Goal: Information Seeking & Learning: Check status

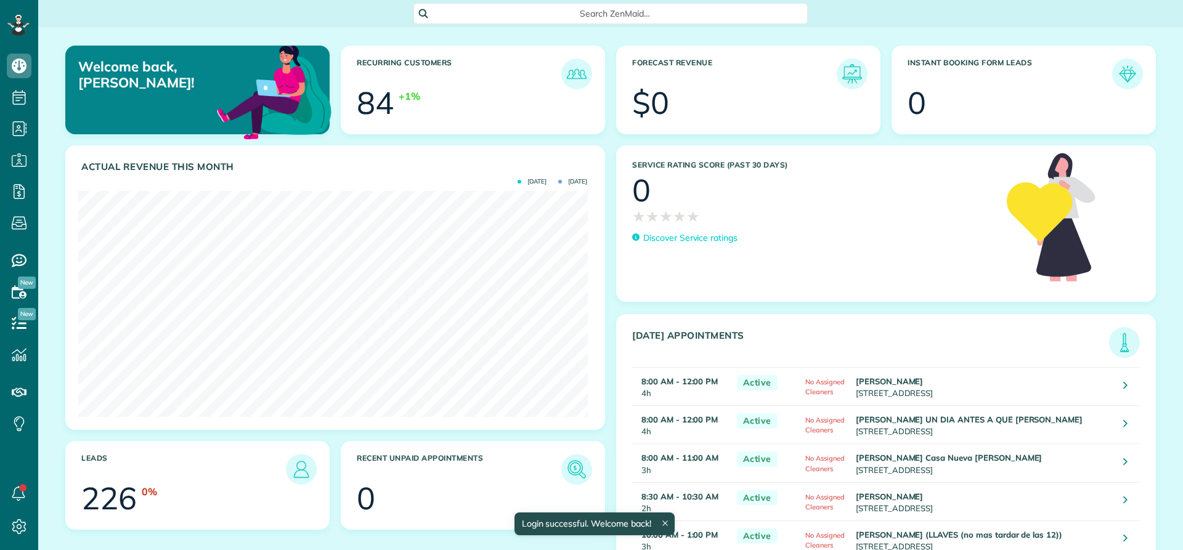
scroll to position [226, 509]
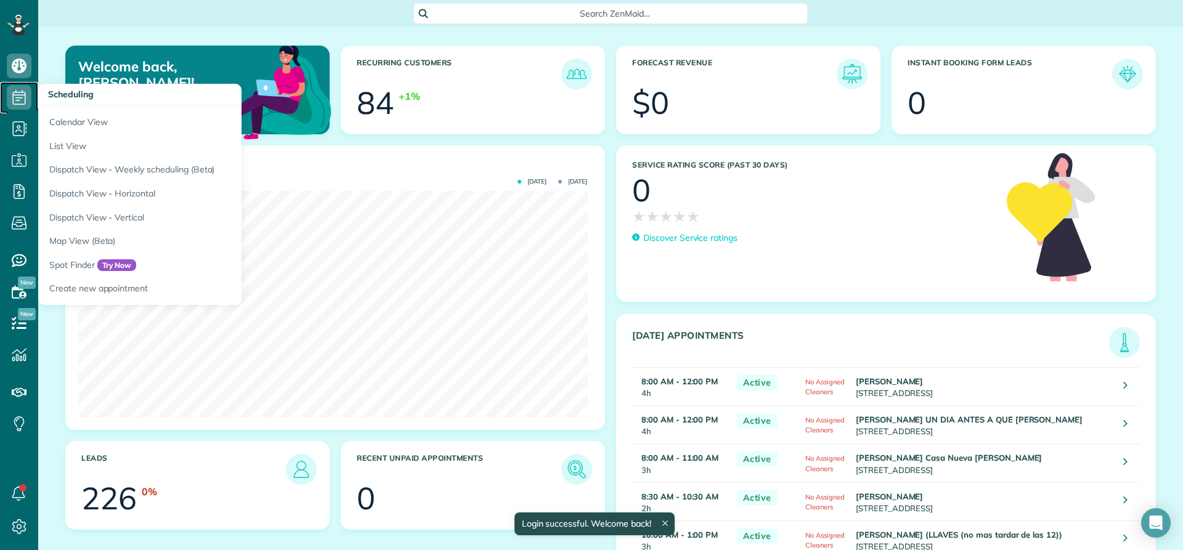
click at [14, 101] on icon at bounding box center [19, 97] width 25 height 25
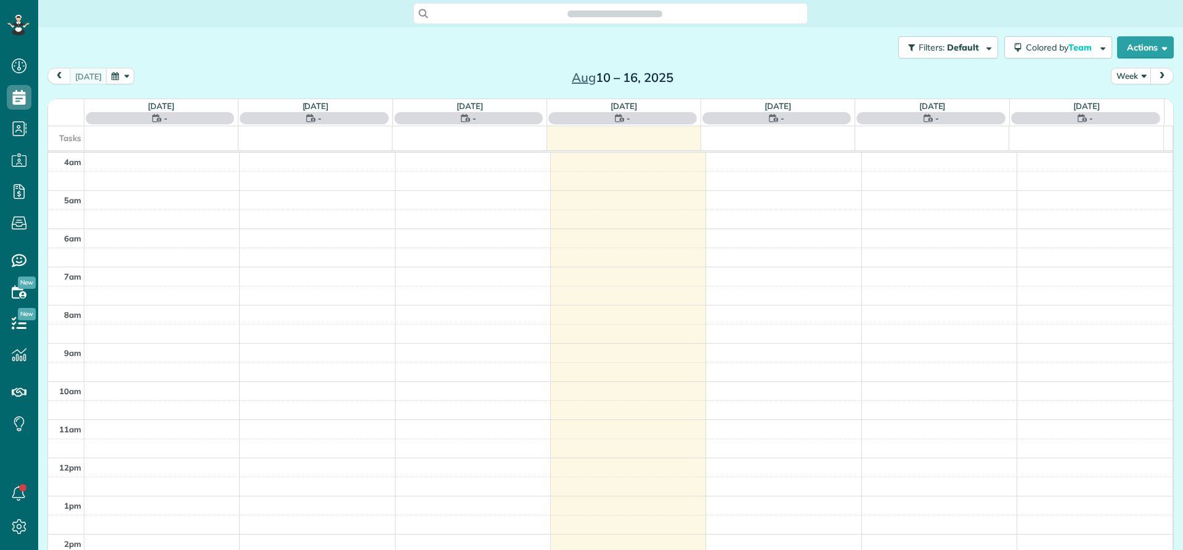
scroll to position [115, 0]
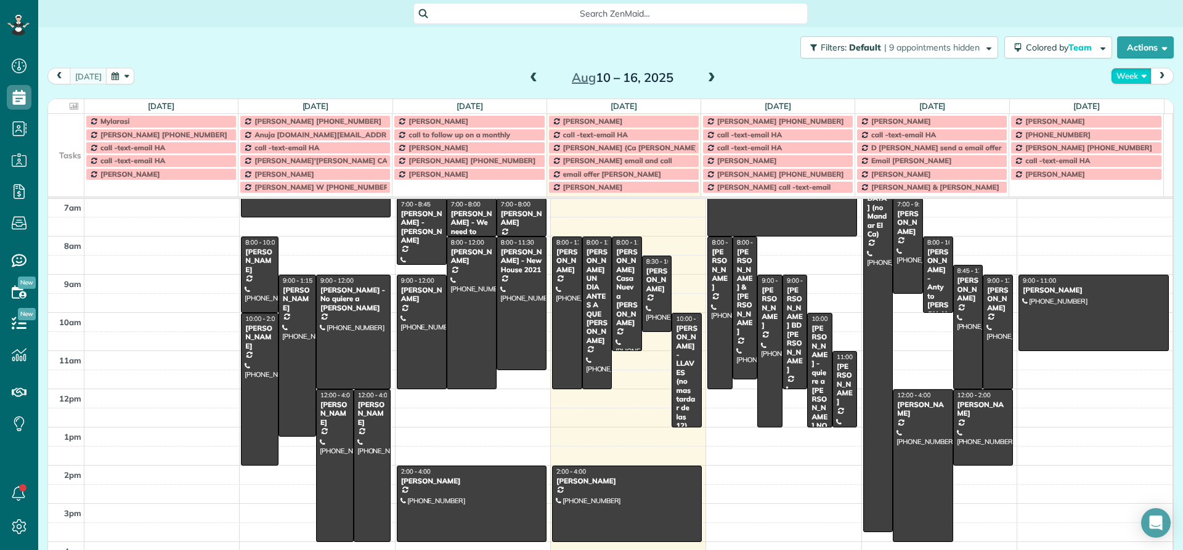
click at [1121, 77] on button "Week" at bounding box center [1131, 76] width 41 height 17
click at [1125, 105] on link "Day" at bounding box center [1160, 104] width 97 height 25
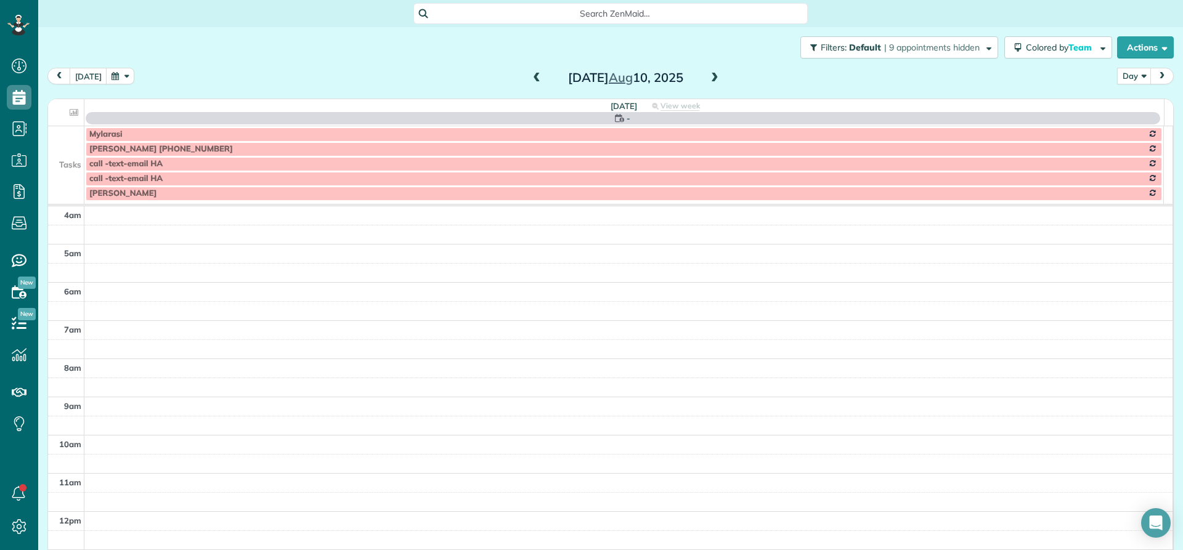
scroll to position [115, 0]
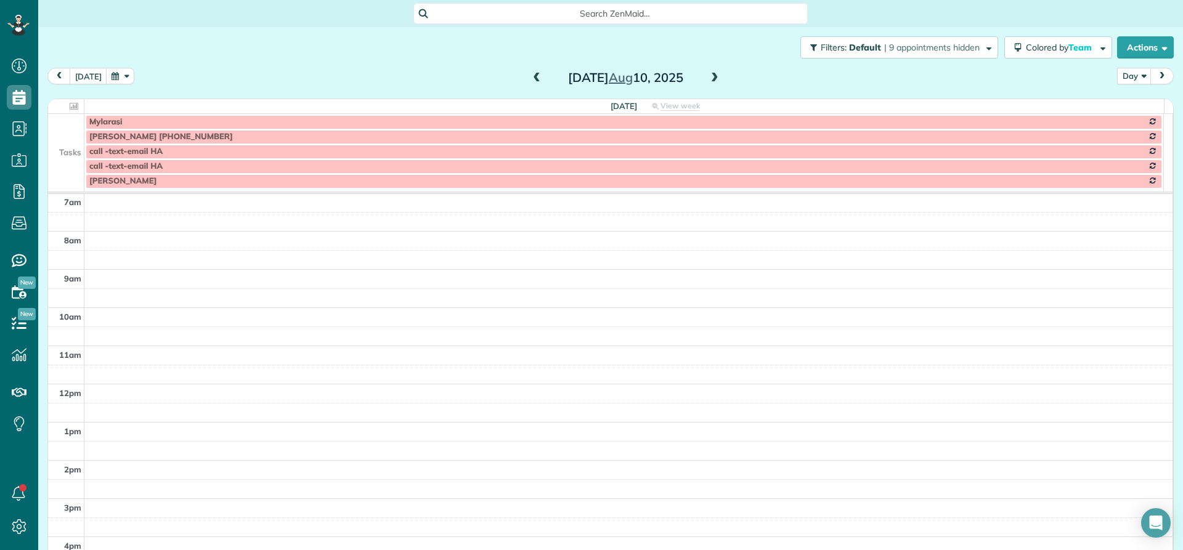
click at [710, 79] on span at bounding box center [715, 78] width 14 height 11
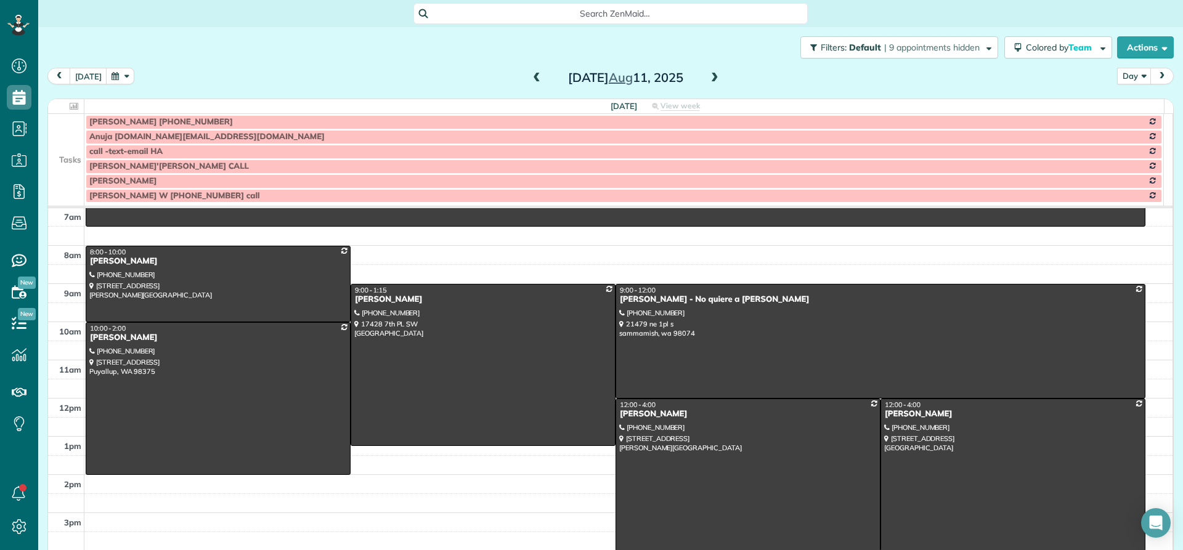
click at [710, 79] on span at bounding box center [715, 78] width 14 height 11
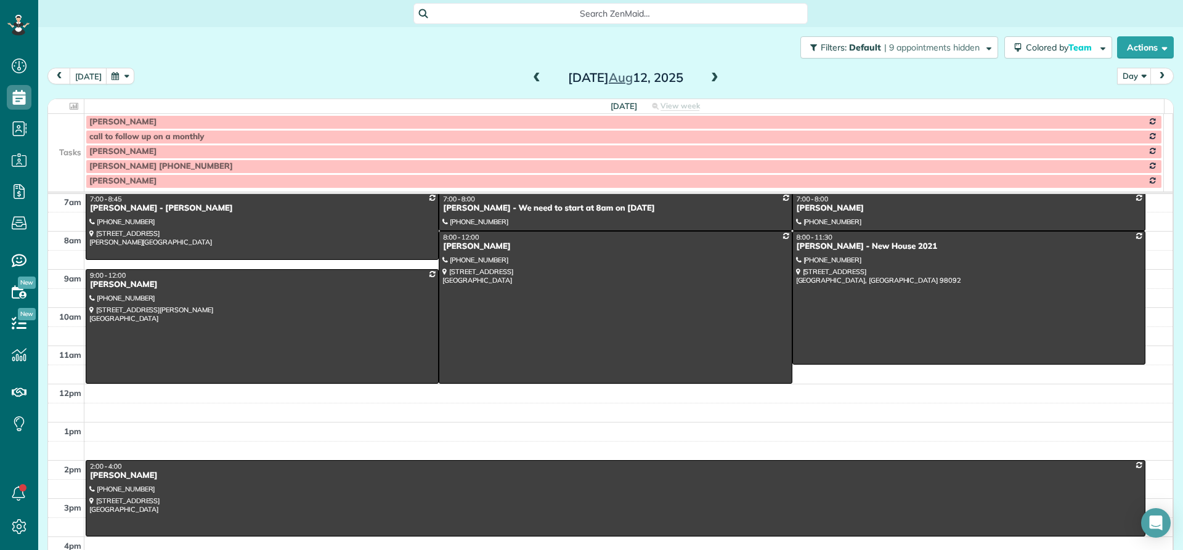
click at [710, 79] on span at bounding box center [715, 78] width 14 height 11
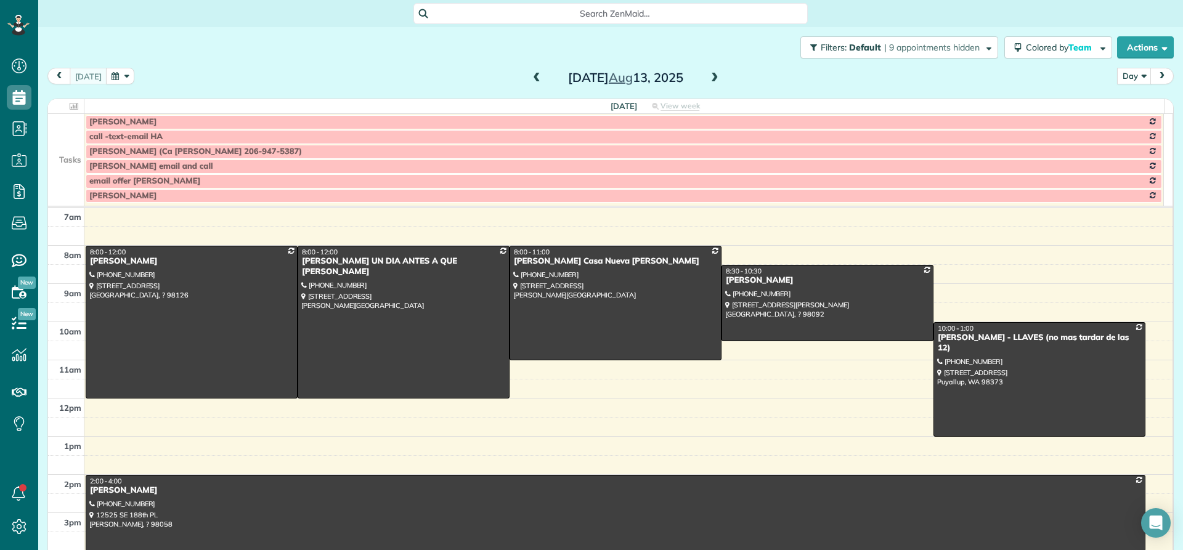
click at [708, 76] on span at bounding box center [715, 78] width 14 height 11
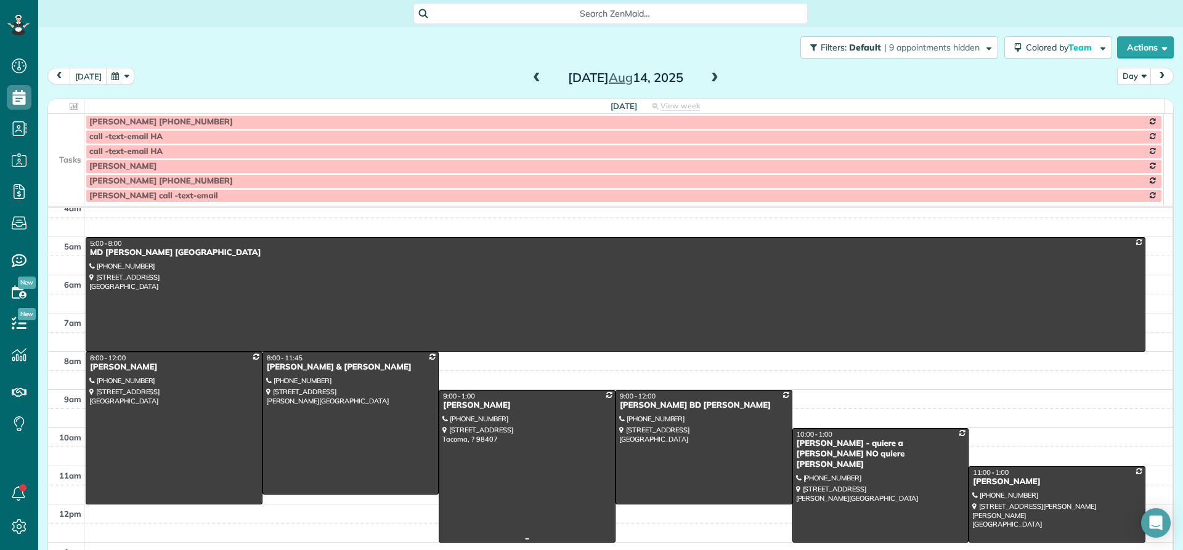
scroll to position [0, 0]
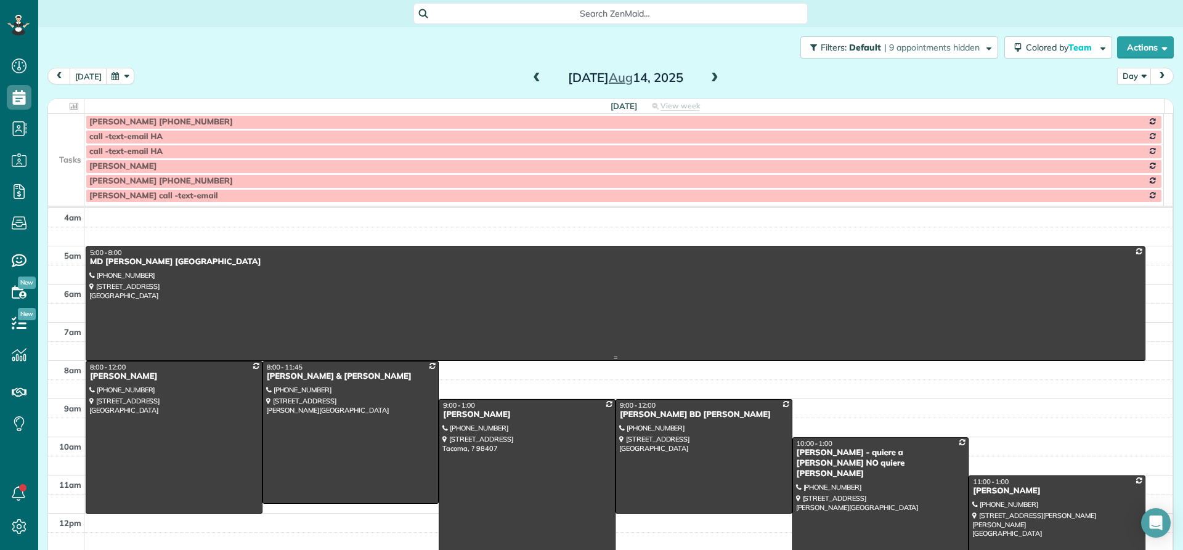
click at [147, 262] on div "MD [PERSON_NAME] [GEOGRAPHIC_DATA]" at bounding box center [615, 262] width 1052 height 10
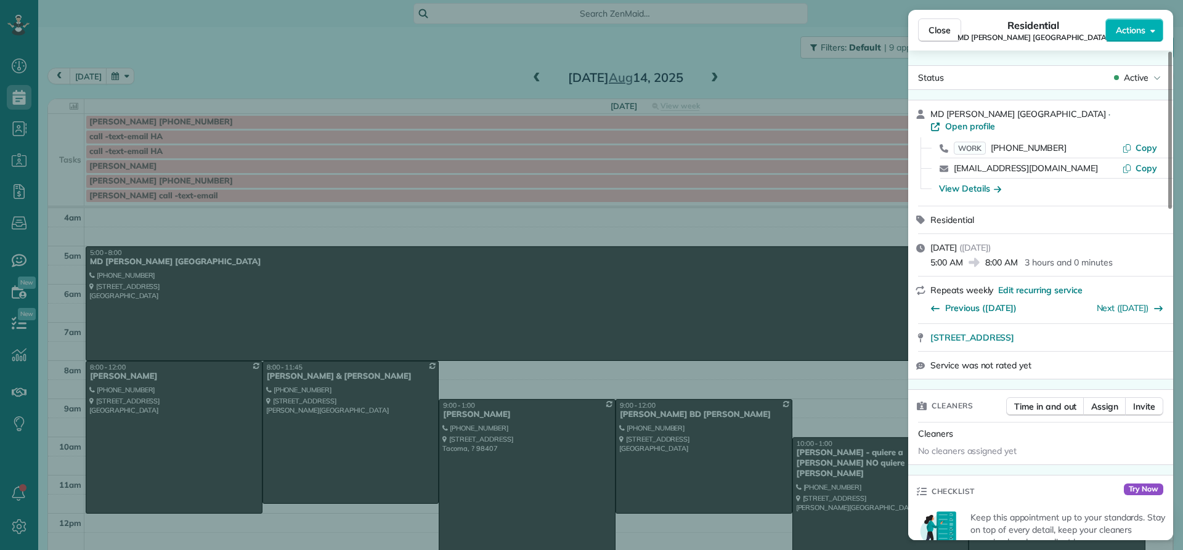
drag, startPoint x: 1020, startPoint y: 113, endPoint x: 932, endPoint y: 116, distance: 88.8
click at [932, 116] on div "MD [PERSON_NAME] Maple Valley · Open profile" at bounding box center [1047, 121] width 235 height 26
click at [940, 31] on span "Close" at bounding box center [940, 30] width 22 height 12
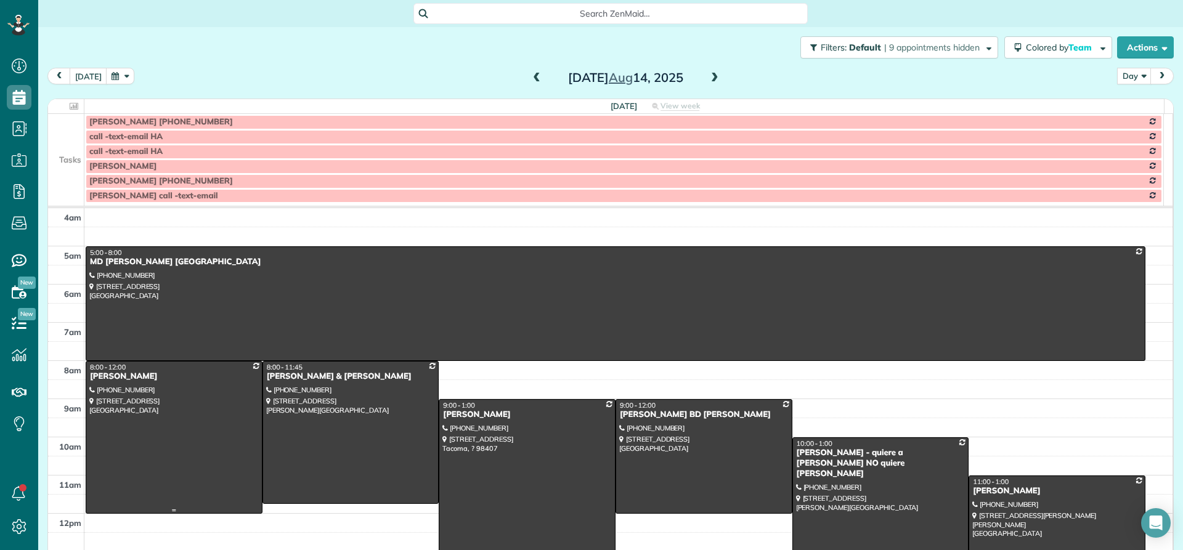
click at [129, 383] on div at bounding box center [174, 438] width 176 height 152
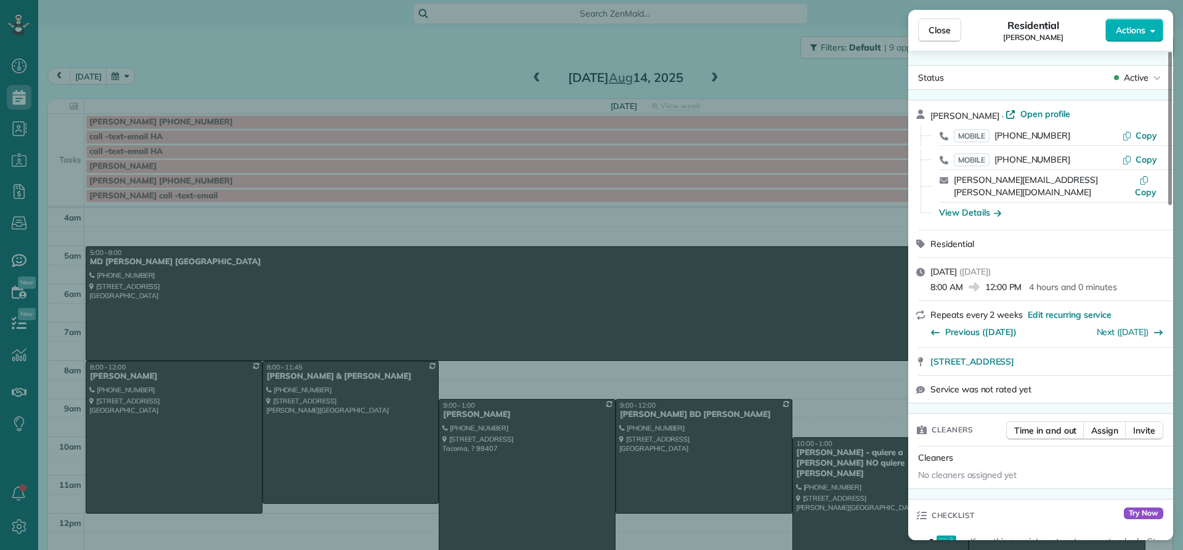
drag, startPoint x: 998, startPoint y: 115, endPoint x: 929, endPoint y: 112, distance: 69.1
click at [929, 112] on div "[PERSON_NAME] · Open profile MOBILE [PHONE_NUMBER] Copy MOBILE [PHONE_NUMBER] C…" at bounding box center [1040, 164] width 265 height 129
click at [973, 206] on div "View Details" at bounding box center [970, 212] width 62 height 12
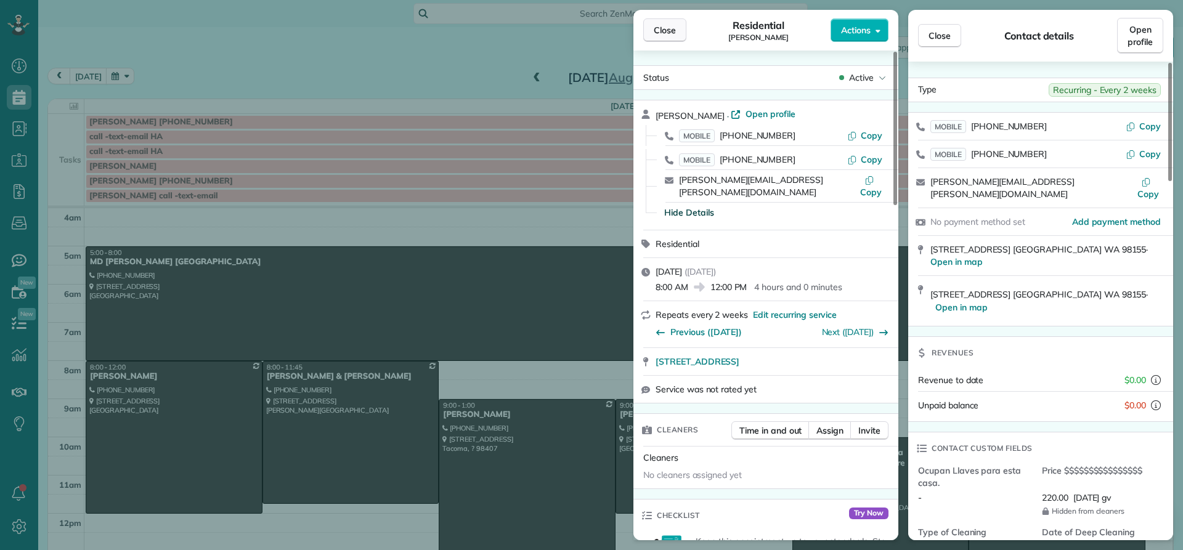
click at [669, 37] on button "Close" at bounding box center [664, 29] width 43 height 23
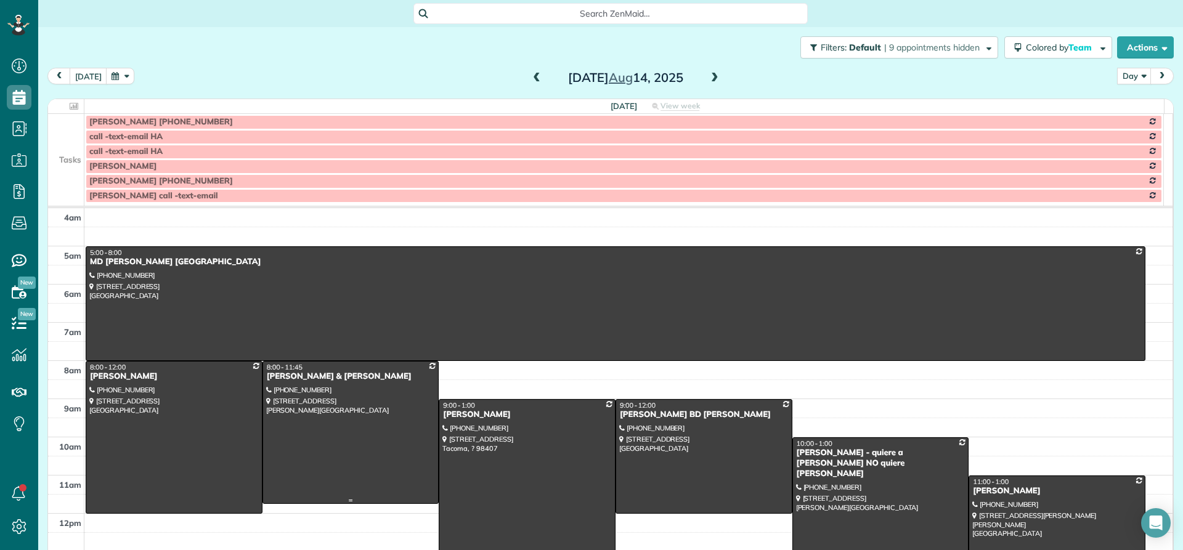
click at [304, 380] on div "[PERSON_NAME] & [PERSON_NAME]" at bounding box center [350, 377] width 169 height 10
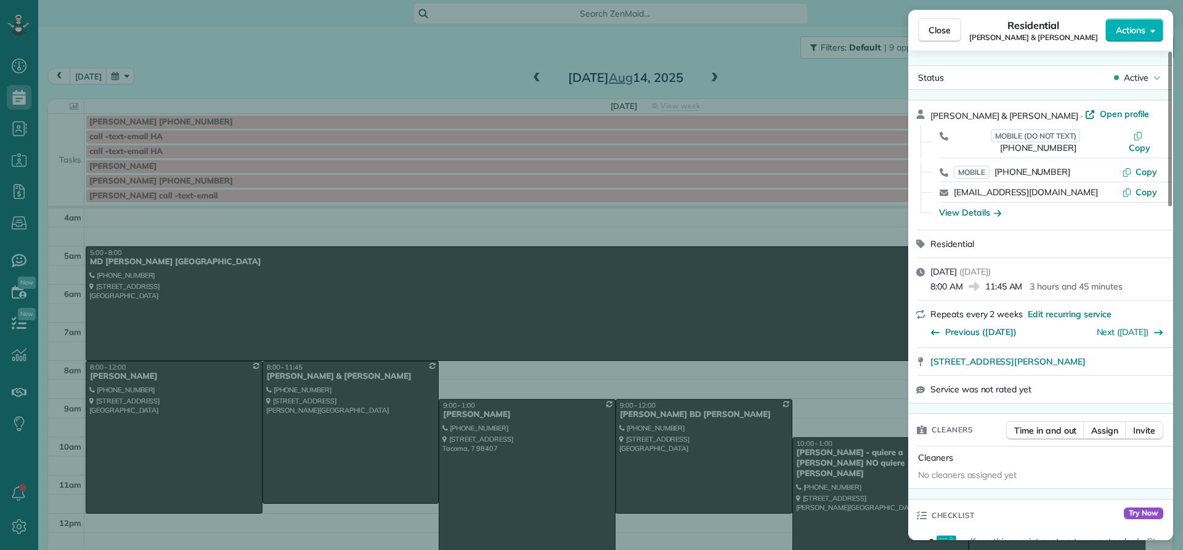
drag, startPoint x: 1025, startPoint y: 112, endPoint x: 930, endPoint y: 122, distance: 95.4
click at [930, 122] on div "[PERSON_NAME] & [PERSON_NAME] · Open profile MOBILE (DO NOT TEXT) [PHONE_NUMBER…" at bounding box center [1040, 164] width 265 height 129
click at [938, 32] on span "Close" at bounding box center [940, 30] width 22 height 12
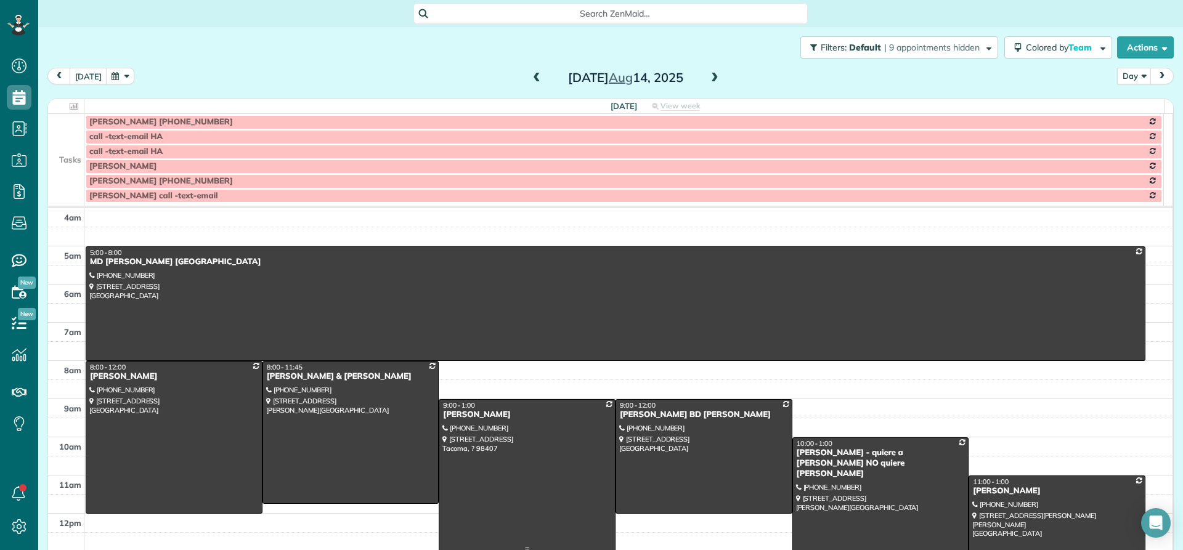
click at [479, 415] on div "[PERSON_NAME]" at bounding box center [526, 415] width 169 height 10
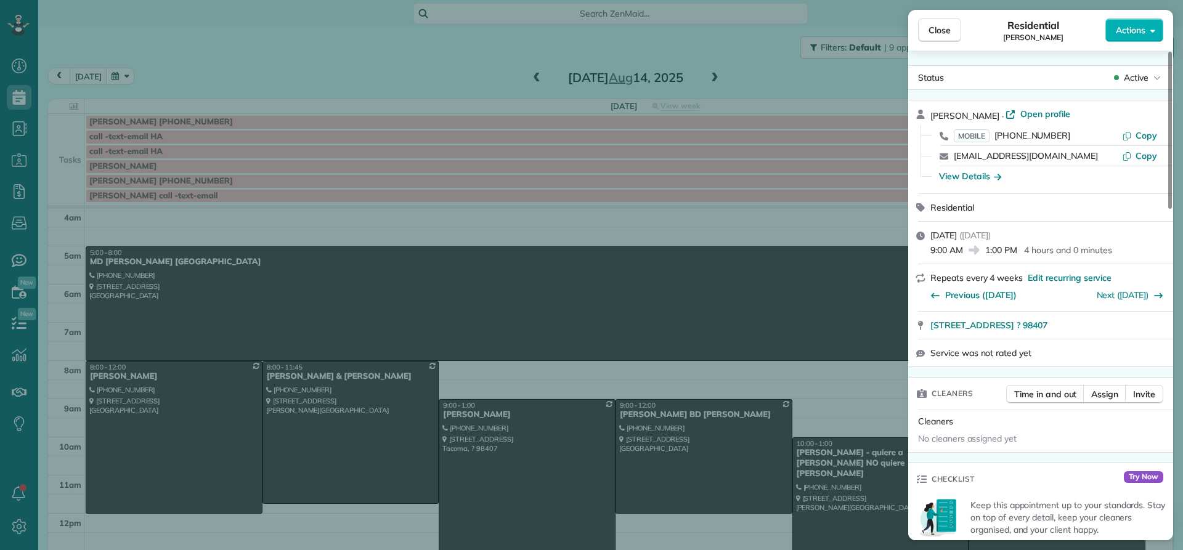
drag, startPoint x: 1011, startPoint y: 112, endPoint x: 929, endPoint y: 110, distance: 82.0
click at [924, 108] on div "[PERSON_NAME] · Open profile MOBILE [PHONE_NUMBER] Copy [EMAIL_ADDRESS][DOMAIN_…" at bounding box center [1040, 146] width 265 height 93
click at [976, 177] on div "View Details" at bounding box center [970, 176] width 62 height 12
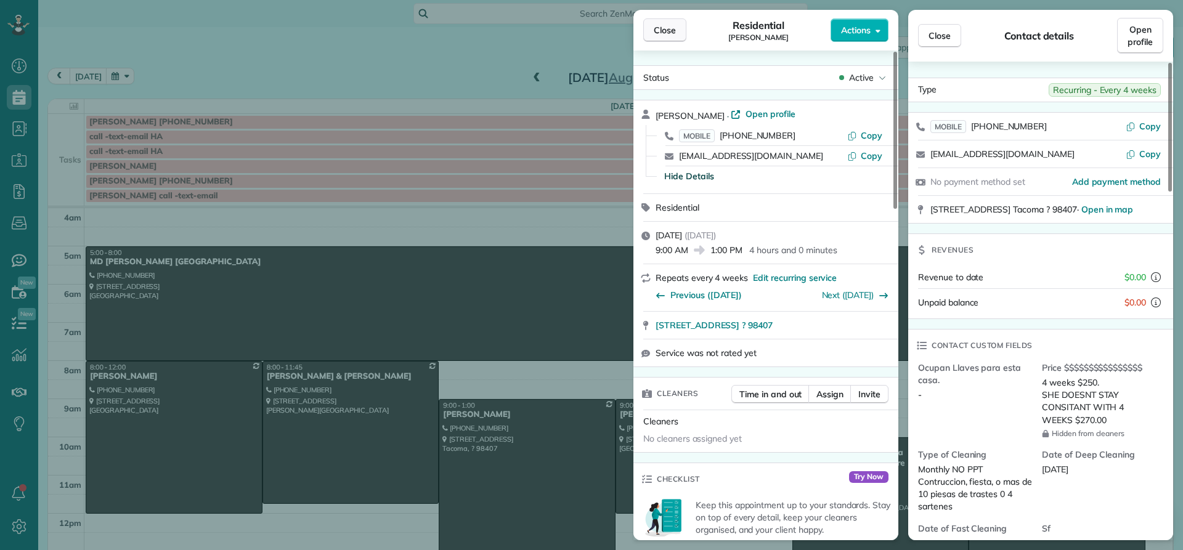
click at [658, 35] on span "Close" at bounding box center [665, 30] width 22 height 12
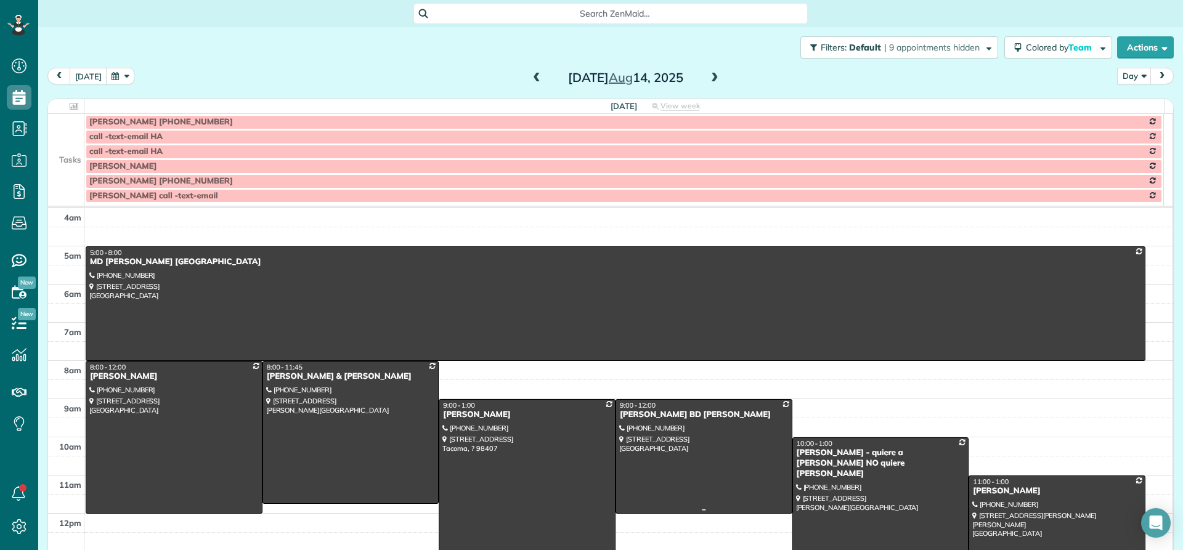
click at [651, 415] on div "[PERSON_NAME] BD [PERSON_NAME]" at bounding box center [703, 415] width 169 height 10
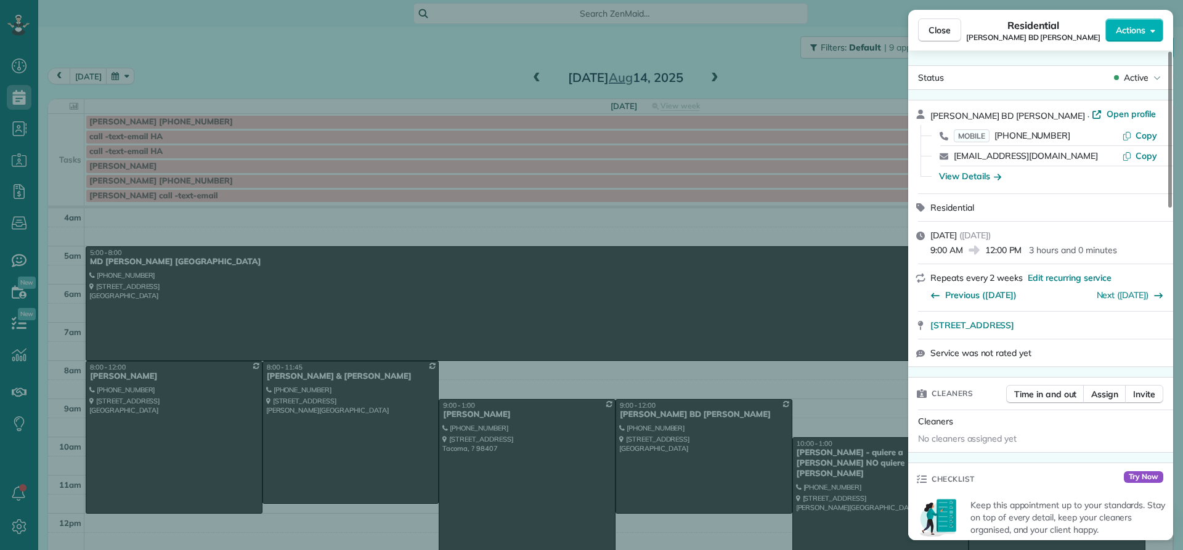
drag, startPoint x: 997, startPoint y: 110, endPoint x: 930, endPoint y: 106, distance: 66.7
click at [930, 106] on div "[PERSON_NAME] BD [PERSON_NAME] · Open profile MOBILE [PHONE_NUMBER] Copy [EMAIL…" at bounding box center [1040, 146] width 265 height 93
click at [955, 177] on div "View Details" at bounding box center [970, 176] width 62 height 12
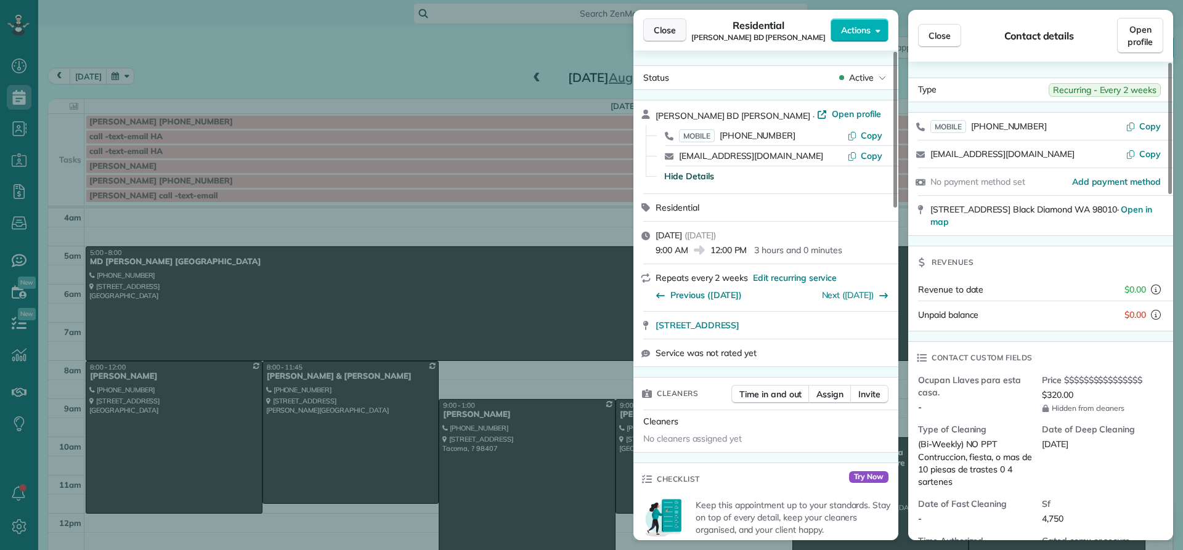
click at [669, 27] on span "Close" at bounding box center [665, 30] width 22 height 12
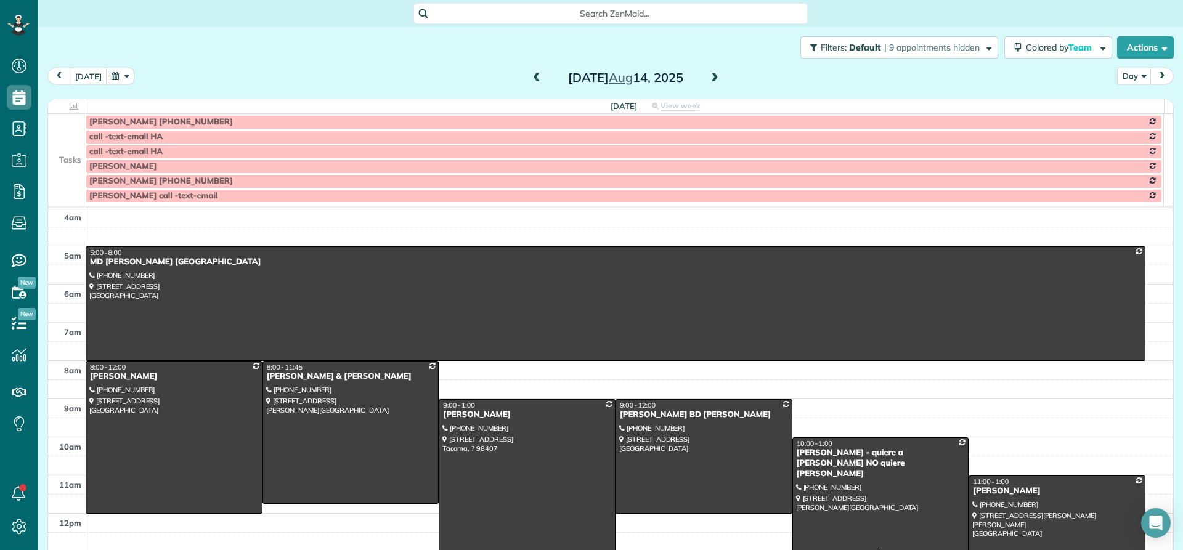
click at [816, 457] on div "[PERSON_NAME] - quiere a [PERSON_NAME] NO quiere [PERSON_NAME]" at bounding box center [880, 463] width 169 height 31
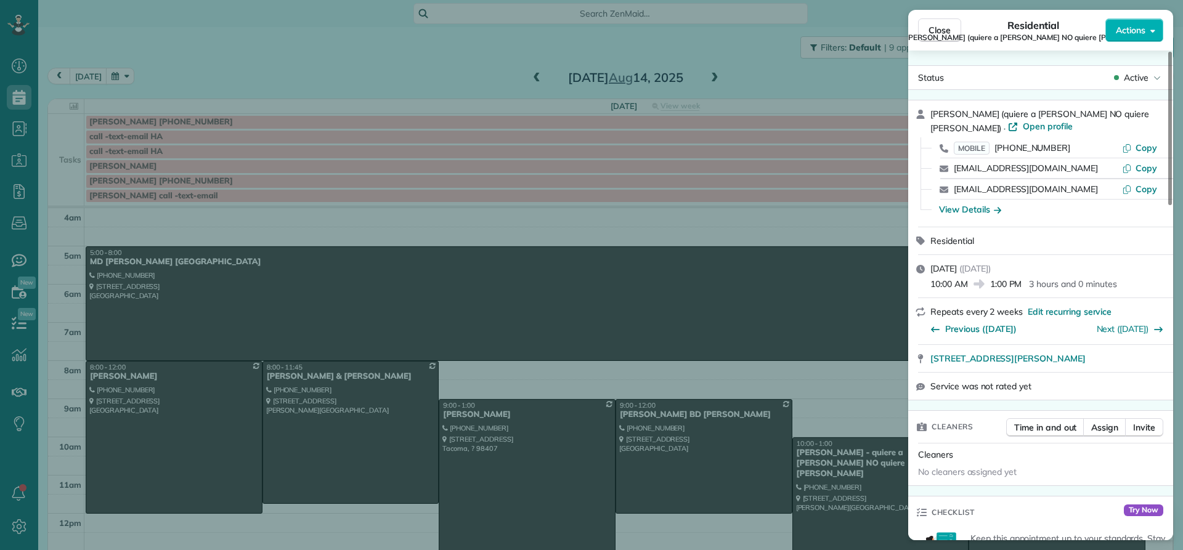
drag, startPoint x: 991, startPoint y: 115, endPoint x: 930, endPoint y: 107, distance: 61.4
click at [930, 107] on div "[PERSON_NAME] (quiere a [PERSON_NAME] NO quiere [PERSON_NAME]) · Open profile M…" at bounding box center [1040, 163] width 265 height 126
click at [976, 209] on div "View Details" at bounding box center [970, 209] width 62 height 12
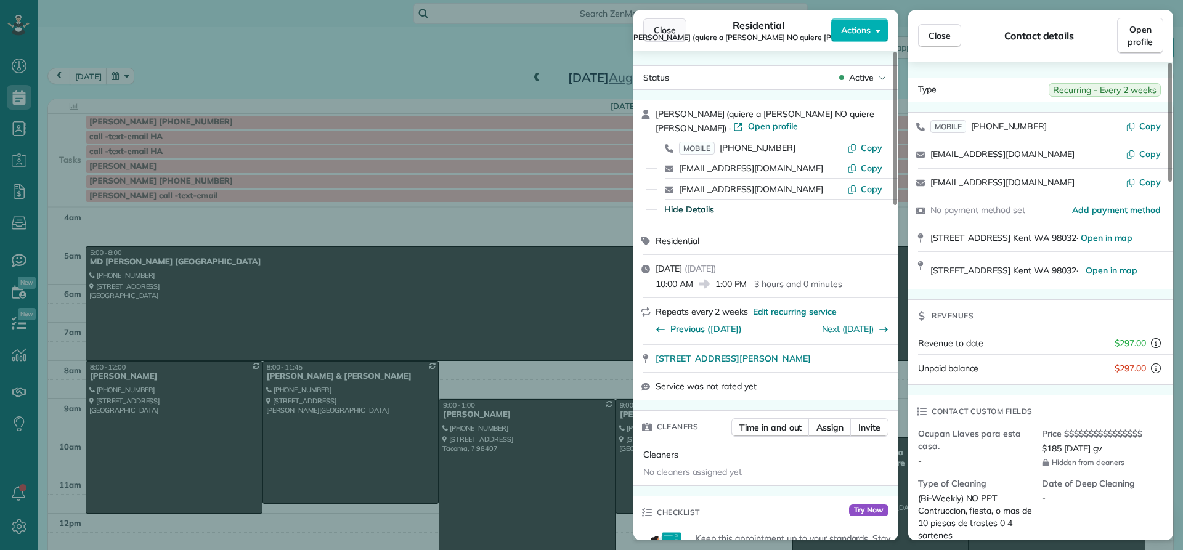
click at [665, 35] on span "Close" at bounding box center [665, 30] width 22 height 12
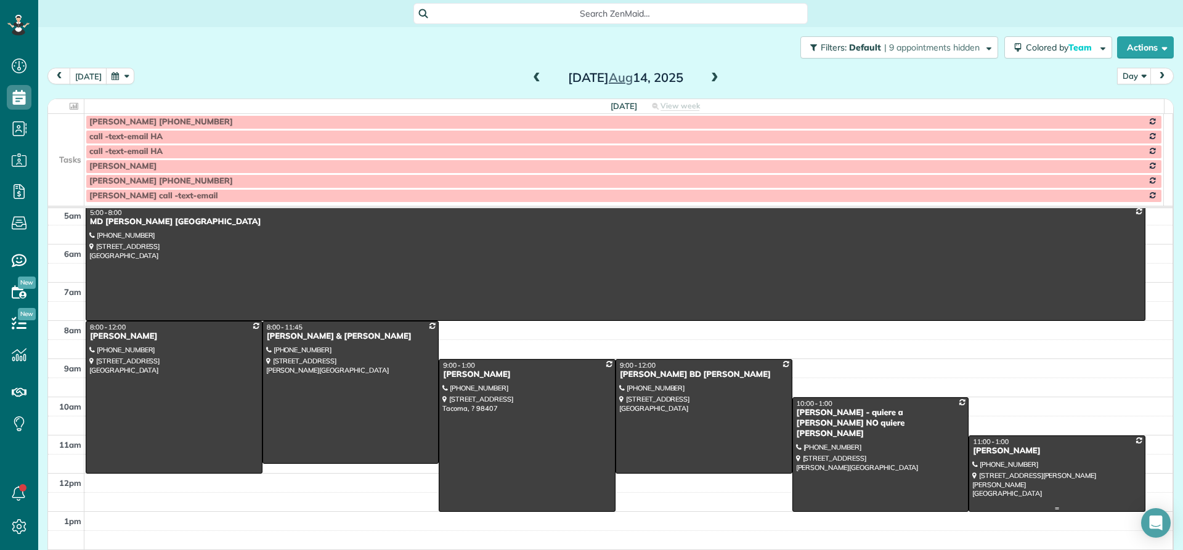
scroll to position [62, 0]
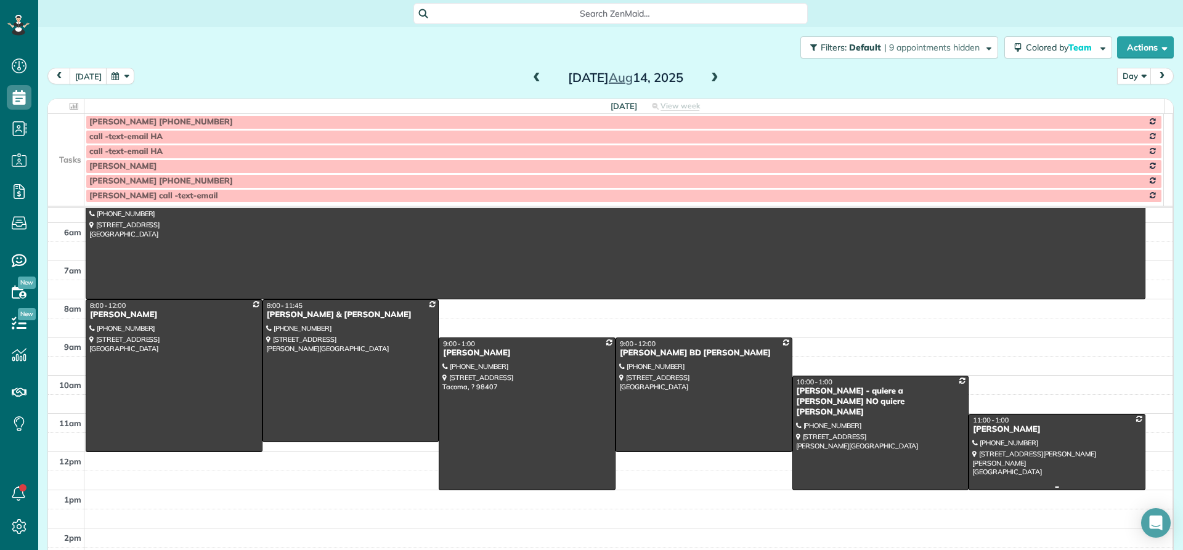
click at [1001, 427] on div "[PERSON_NAME]" at bounding box center [1056, 430] width 169 height 10
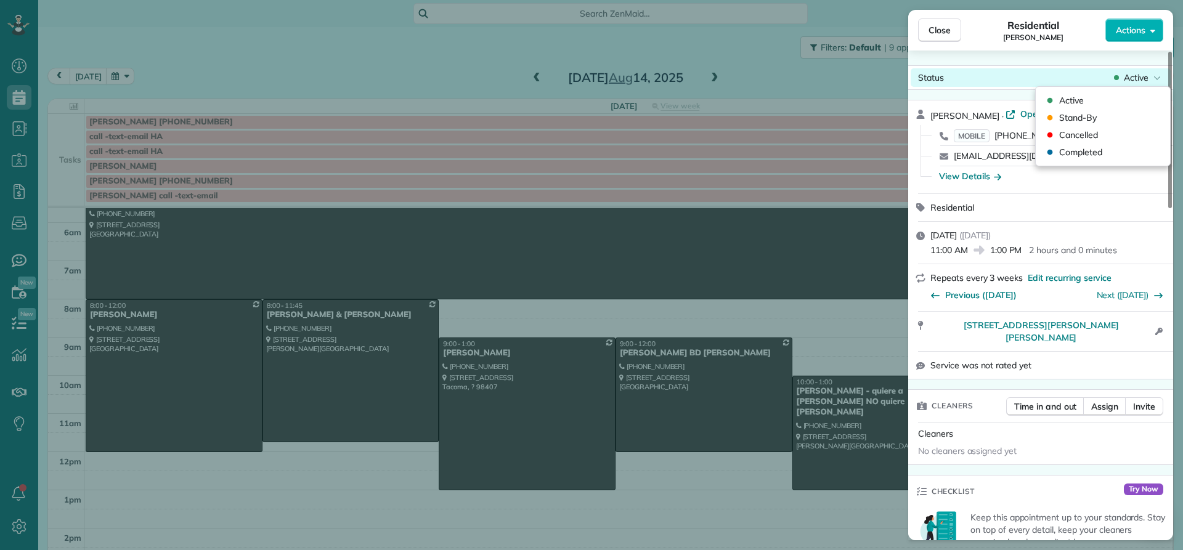
click at [1138, 78] on span "Active" at bounding box center [1136, 77] width 25 height 12
click at [1085, 118] on span "Stand-By" at bounding box center [1078, 118] width 38 height 12
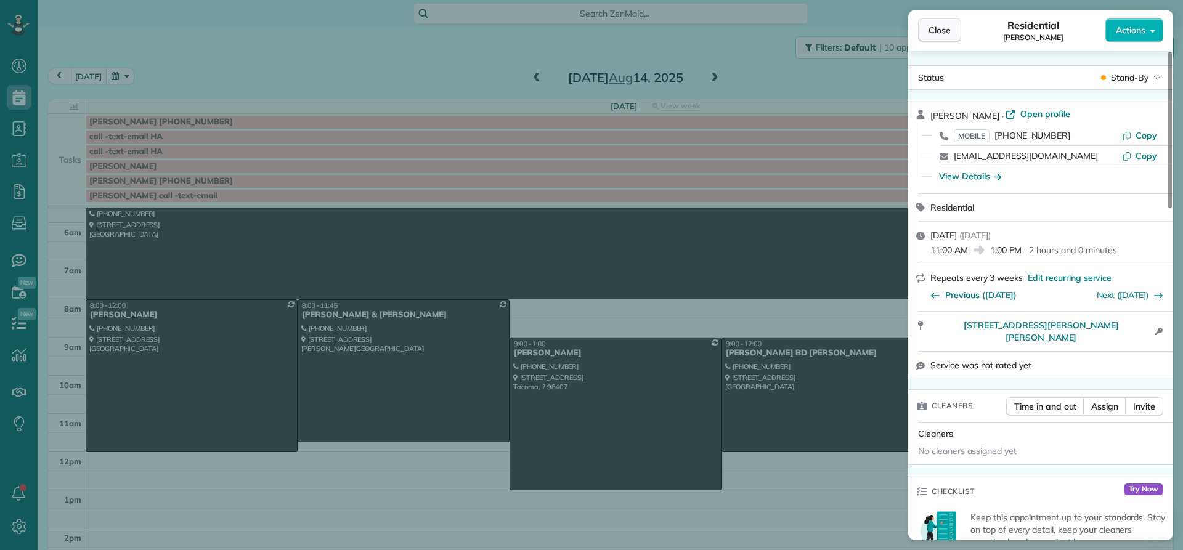
click at [950, 31] on span "Close" at bounding box center [940, 30] width 22 height 12
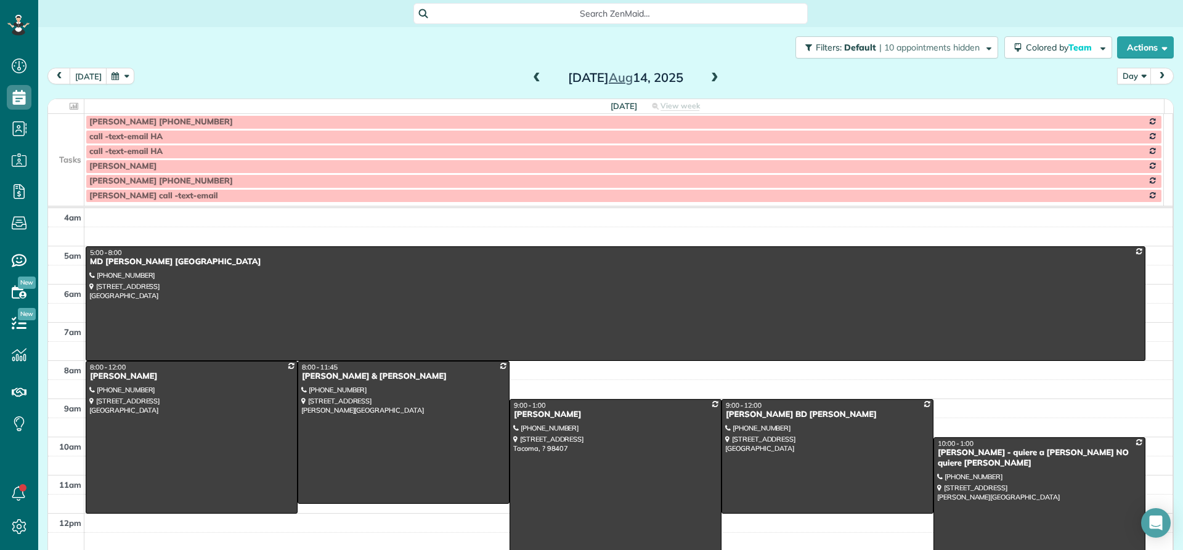
click at [530, 77] on span at bounding box center [537, 78] width 14 height 11
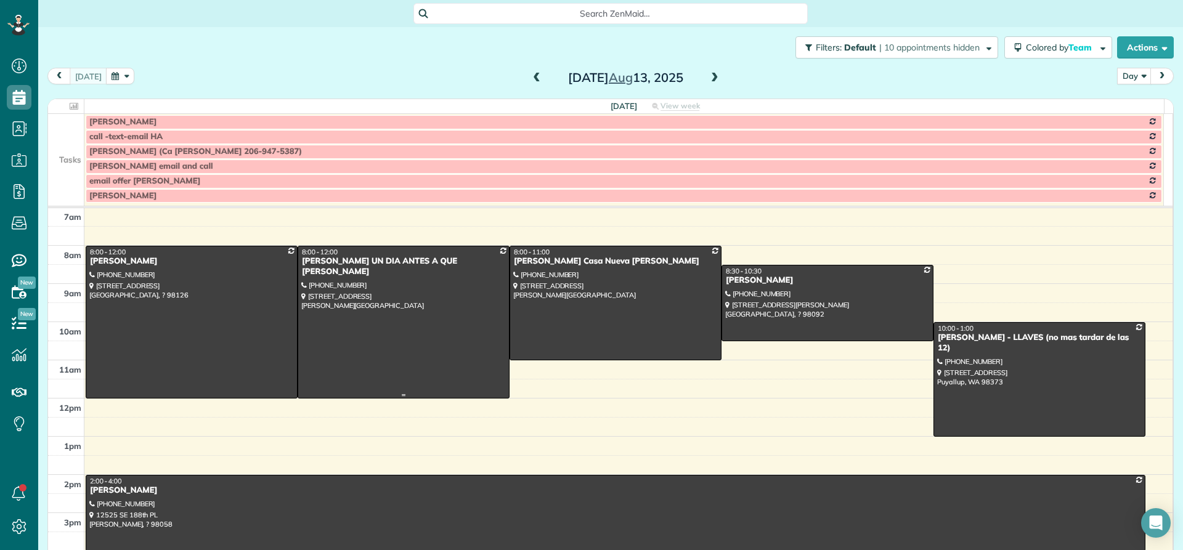
click at [319, 265] on div "[PERSON_NAME] UN DIA ANTES A QUE [PERSON_NAME]" at bounding box center [403, 266] width 205 height 21
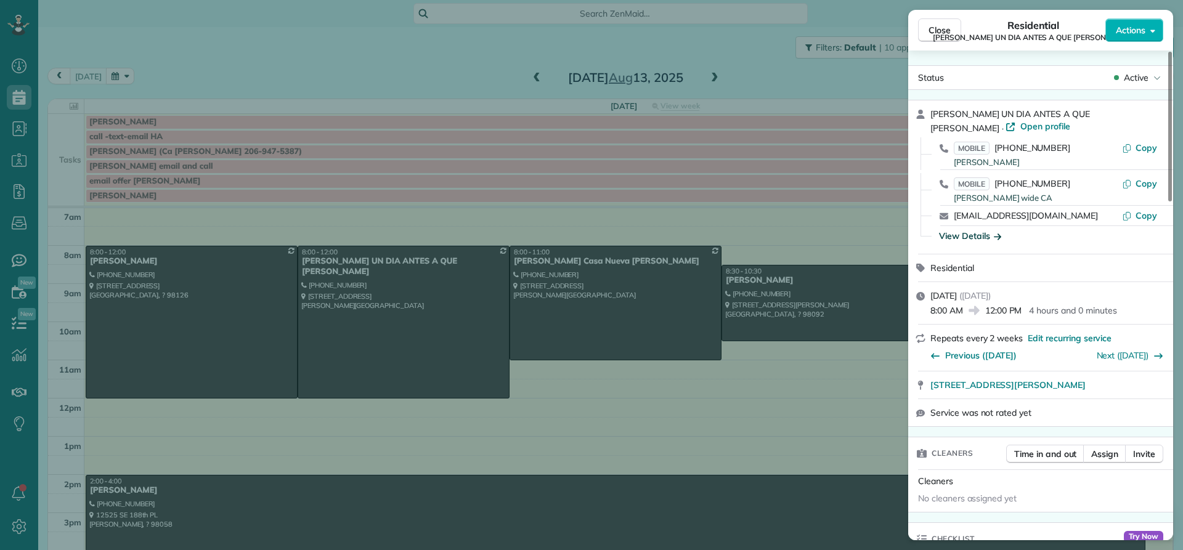
click at [967, 237] on div "View Details" at bounding box center [970, 236] width 62 height 12
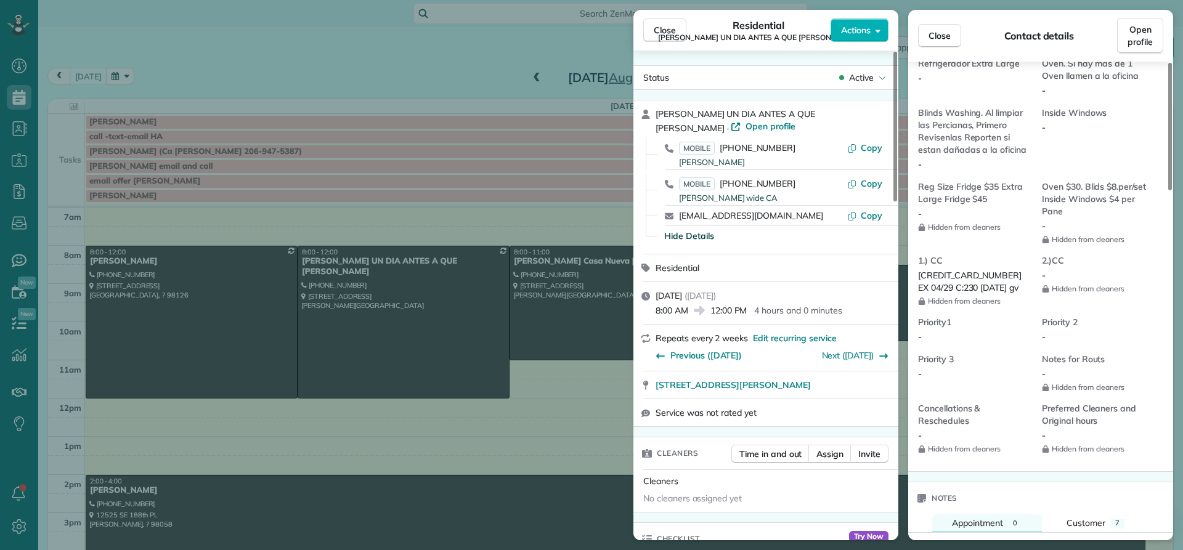
scroll to position [988, 0]
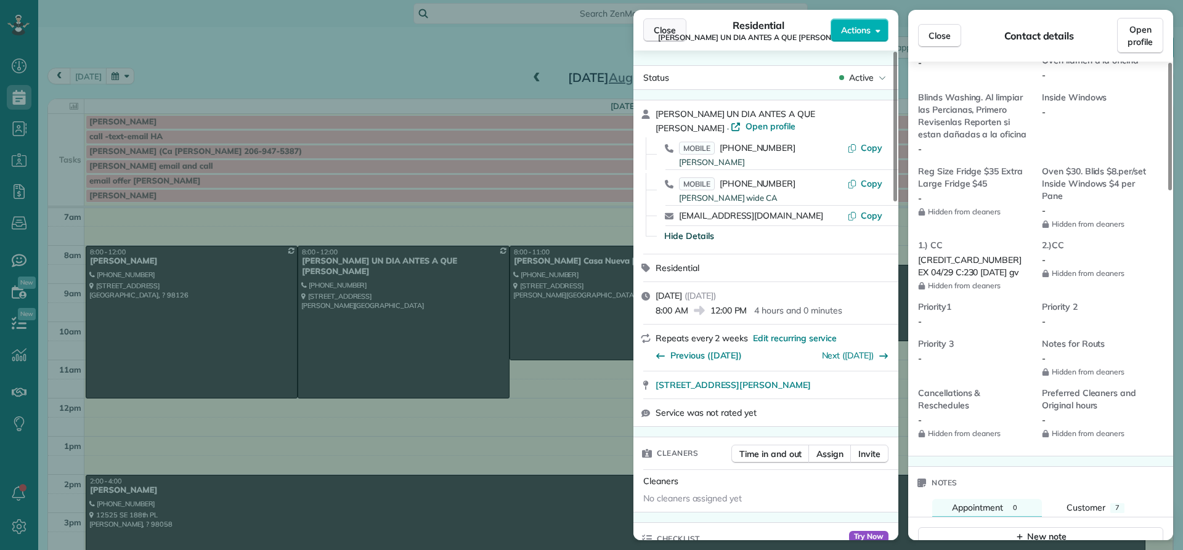
click at [665, 33] on span "Close" at bounding box center [665, 30] width 22 height 12
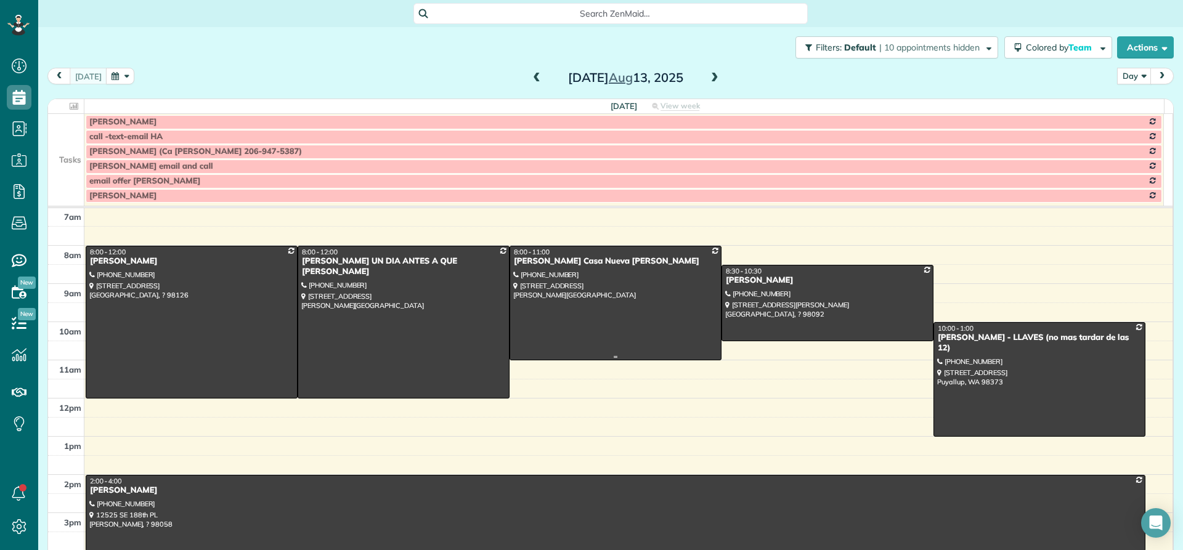
click at [563, 261] on div "[PERSON_NAME] Casa Nueva [PERSON_NAME]" at bounding box center [615, 261] width 205 height 10
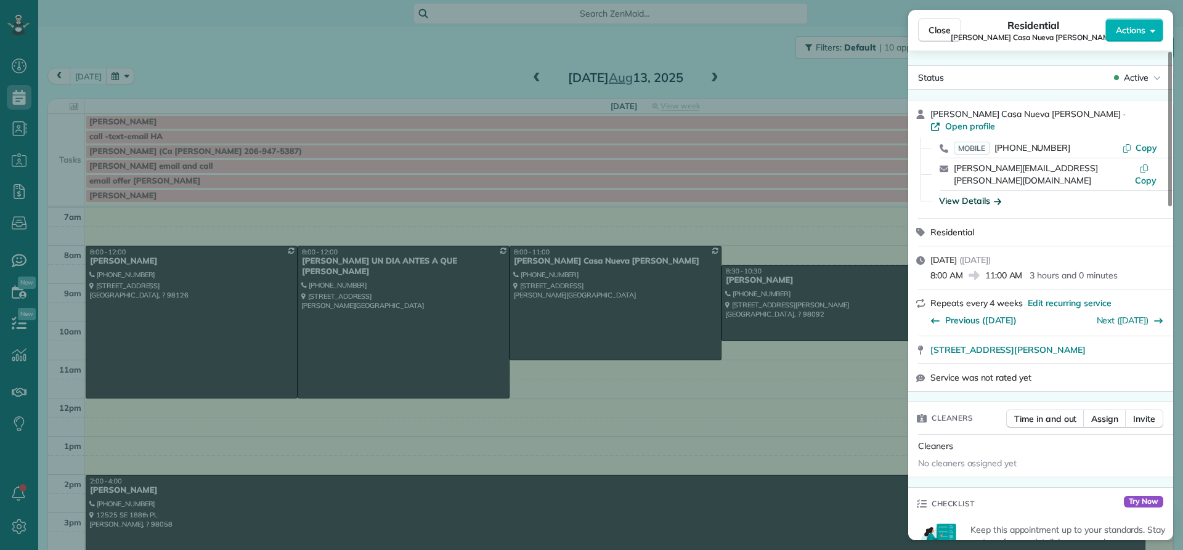
click at [964, 195] on div "View Details" at bounding box center [970, 201] width 62 height 12
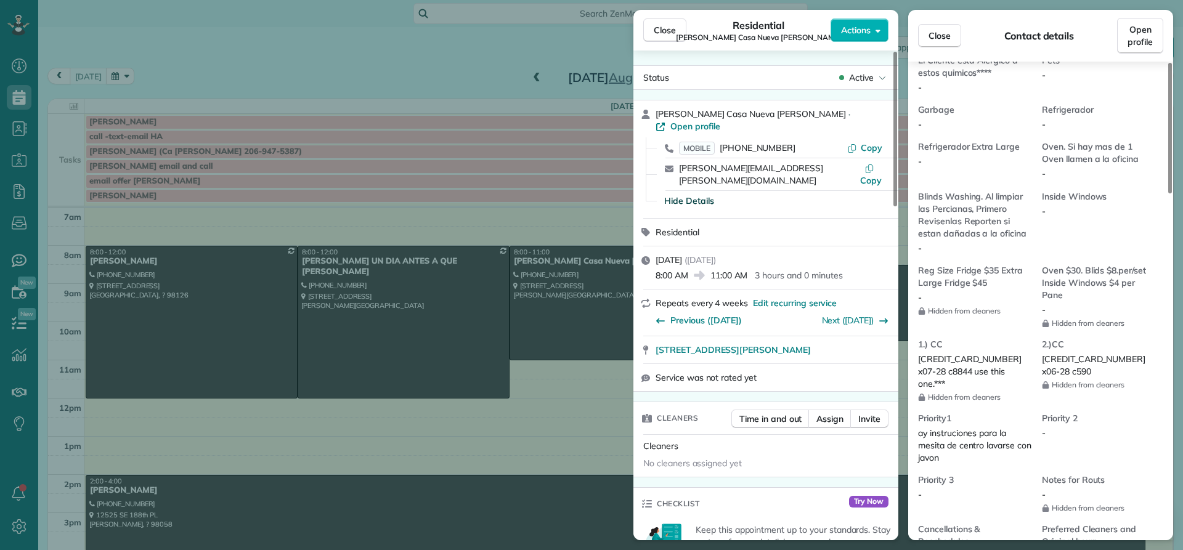
scroll to position [868, 0]
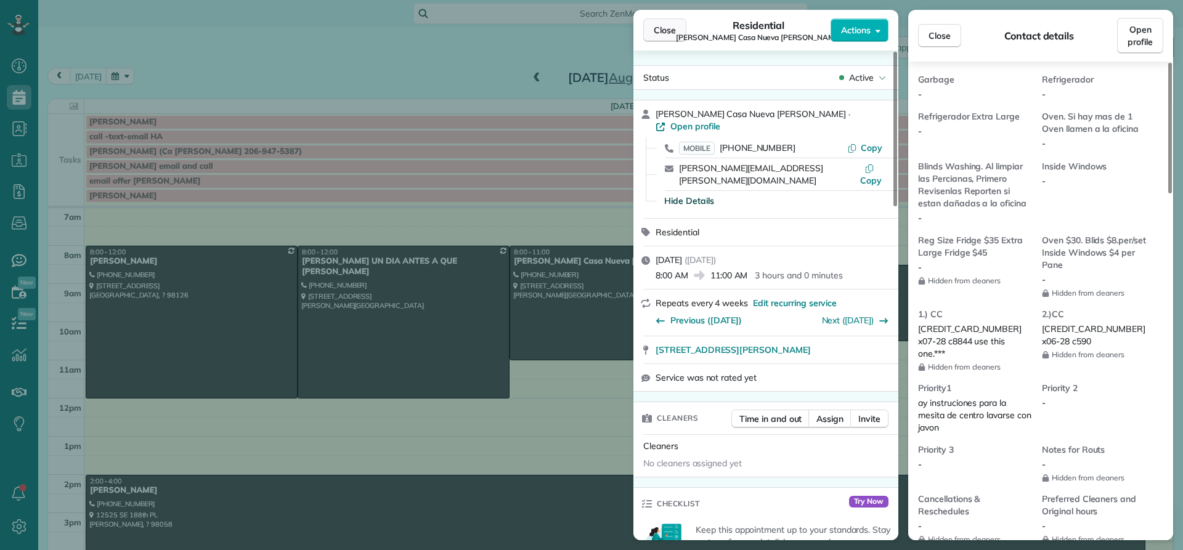
click at [665, 26] on span "Close" at bounding box center [665, 30] width 22 height 12
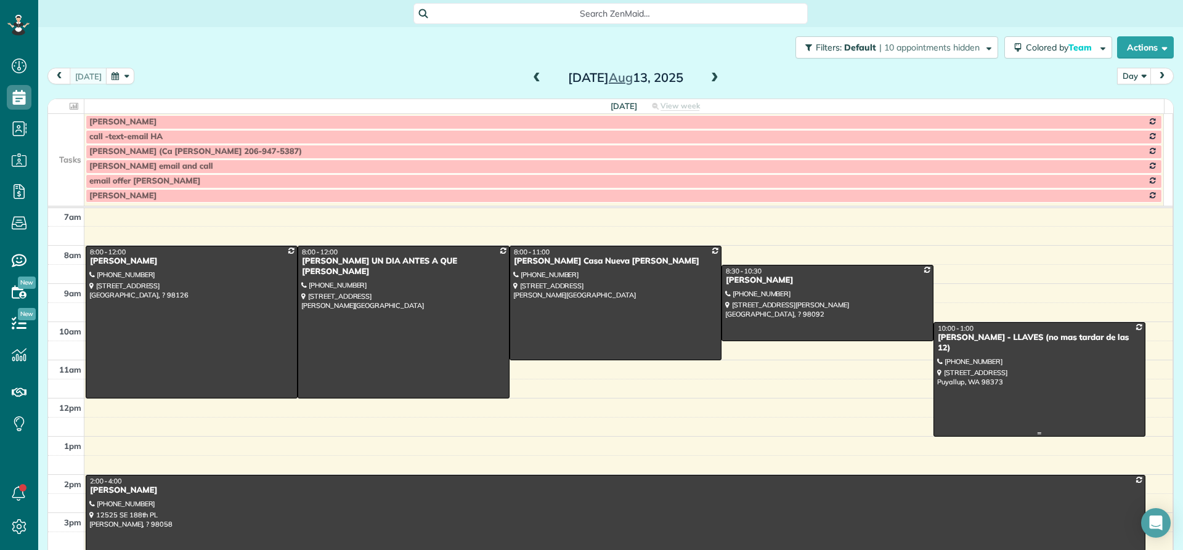
click at [962, 340] on div "[PERSON_NAME] - LLAVES (no mas tardar de las 12)" at bounding box center [1039, 343] width 205 height 21
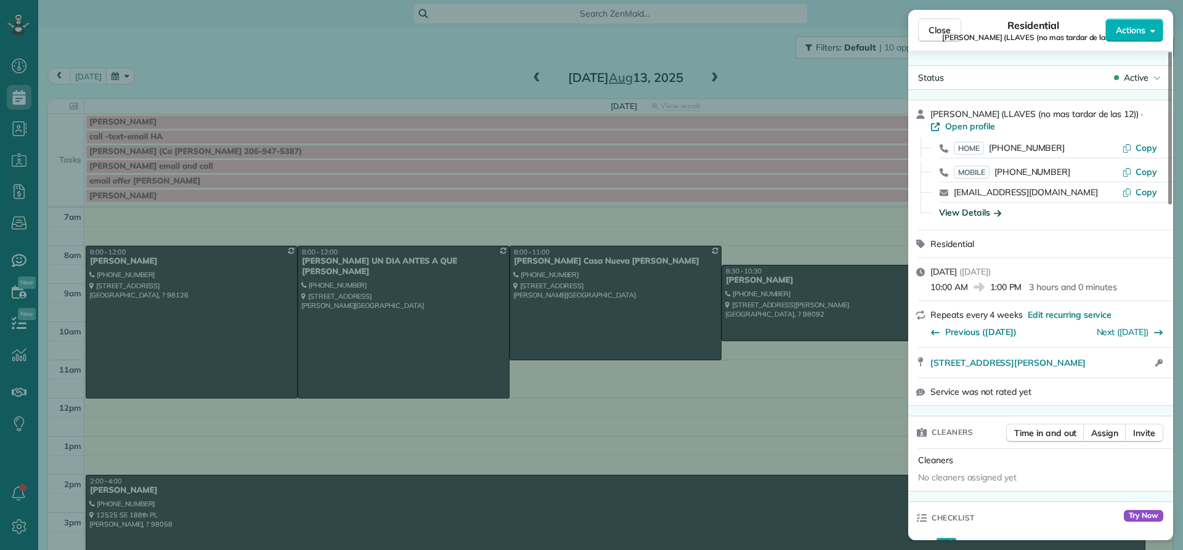
click at [968, 214] on div "View Details" at bounding box center [970, 212] width 62 height 12
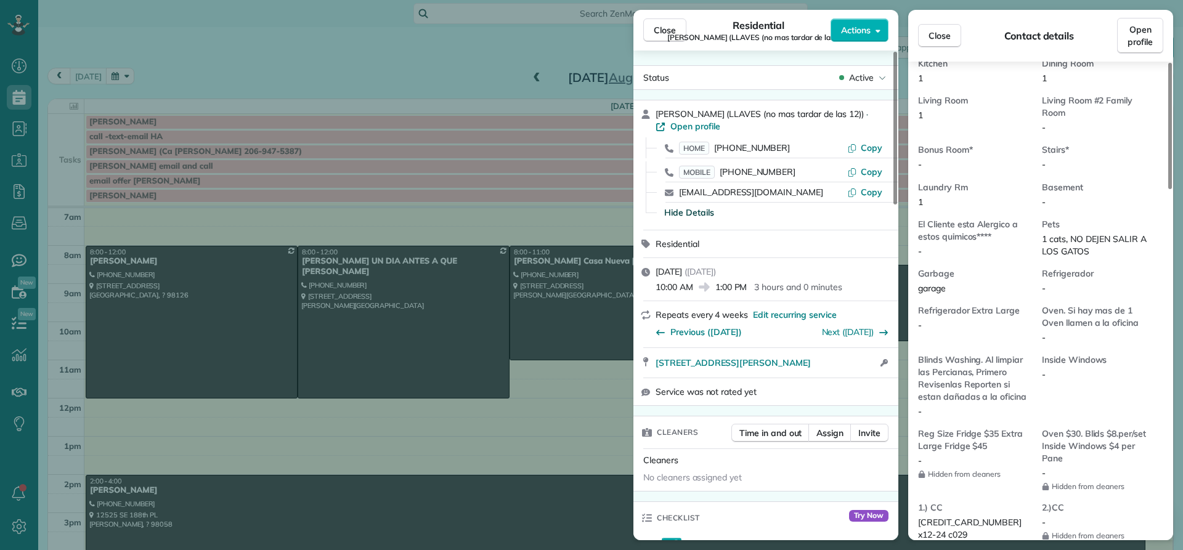
scroll to position [802, 0]
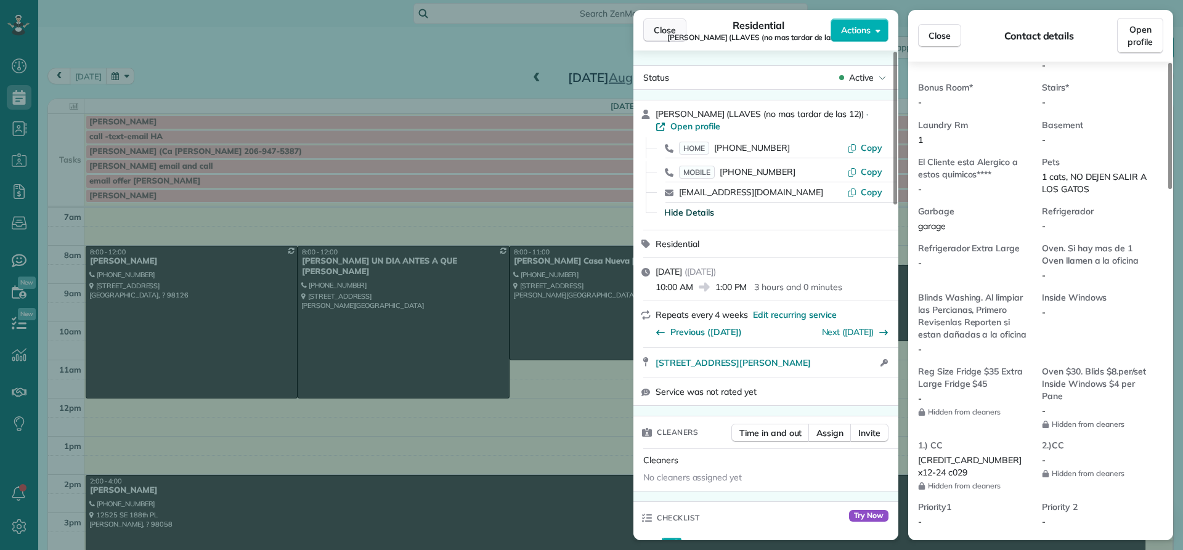
click at [665, 29] on span "Close" at bounding box center [665, 30] width 22 height 12
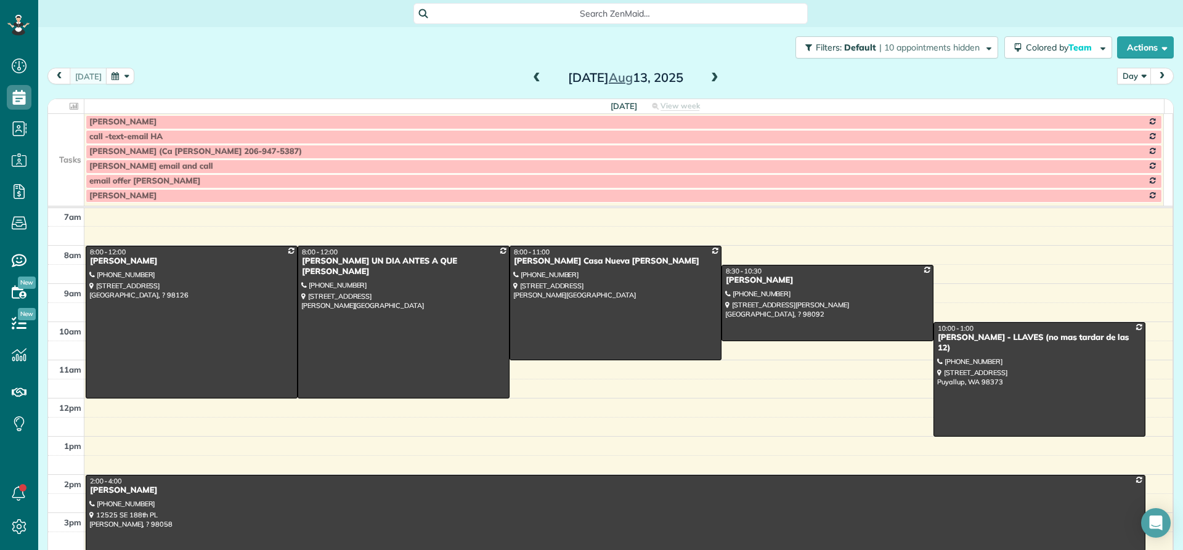
click at [709, 82] on span at bounding box center [715, 78] width 14 height 11
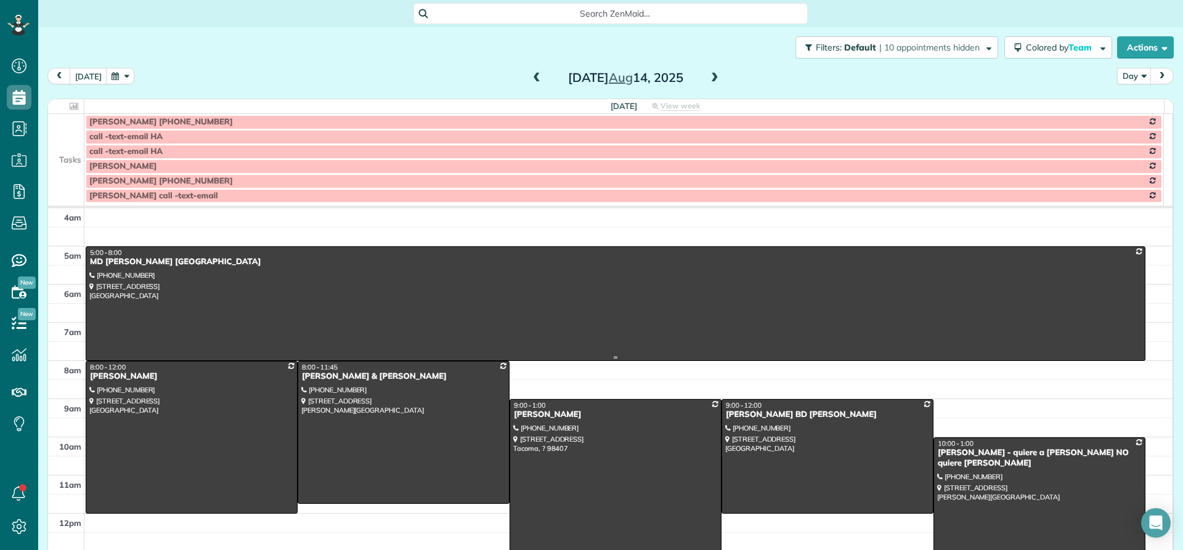
click at [123, 263] on div "MD [PERSON_NAME] [GEOGRAPHIC_DATA]" at bounding box center [615, 262] width 1052 height 10
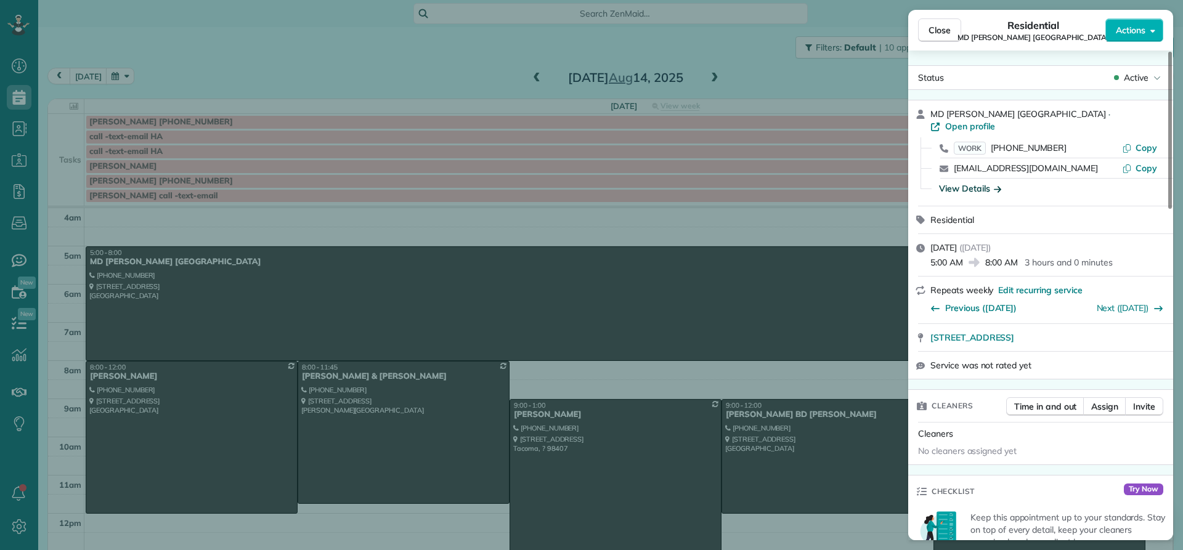
click at [961, 182] on div "View Details" at bounding box center [970, 188] width 62 height 12
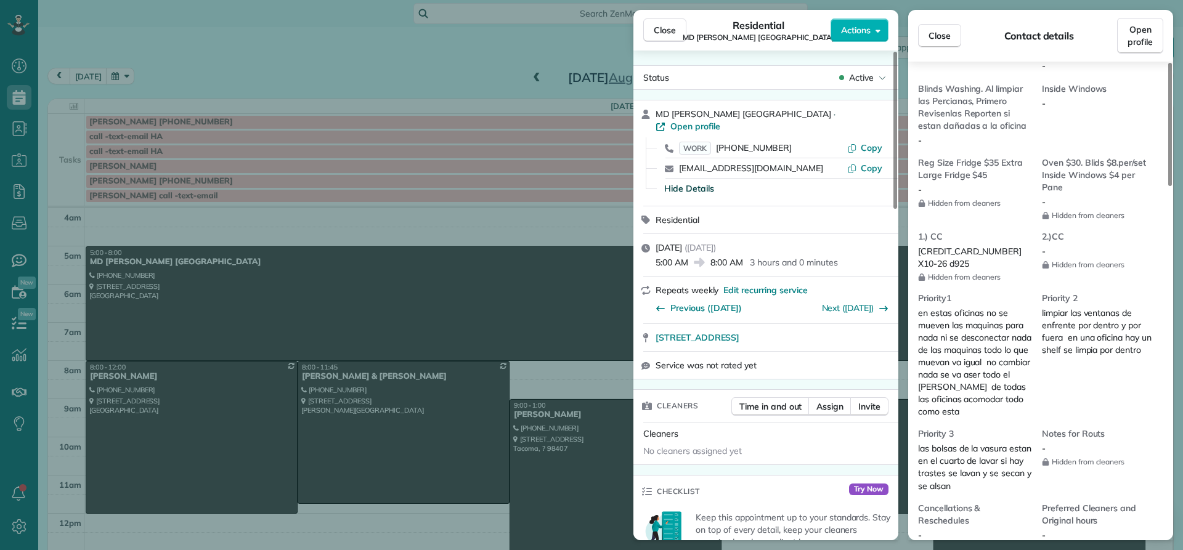
scroll to position [986, 0]
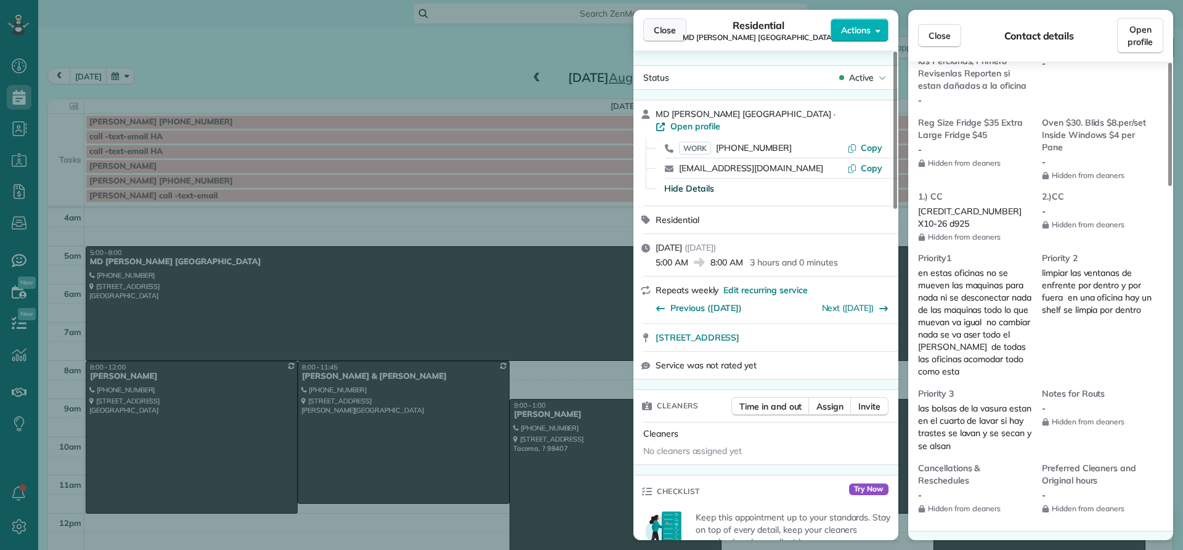
click at [664, 30] on span "Close" at bounding box center [665, 30] width 22 height 12
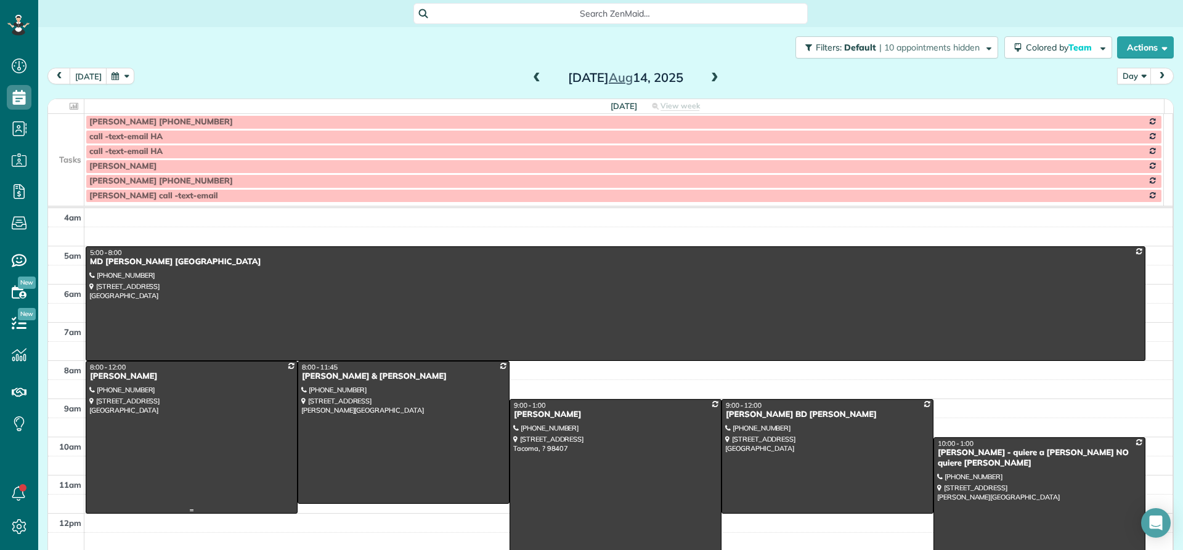
click at [118, 381] on div "[PERSON_NAME]" at bounding box center [191, 377] width 205 height 10
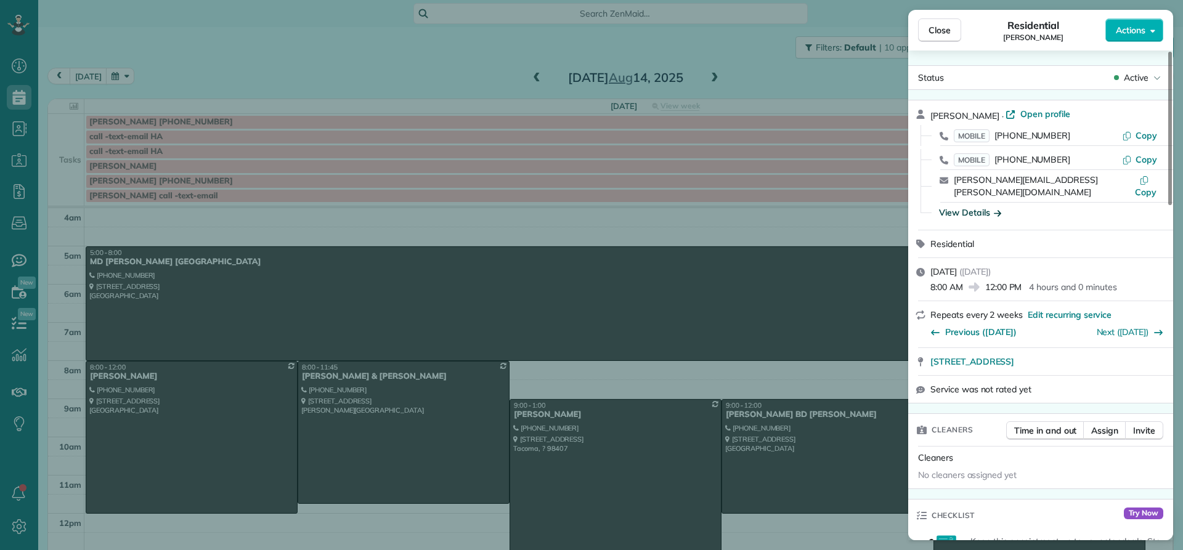
click at [960, 206] on div "View Details" at bounding box center [970, 212] width 62 height 12
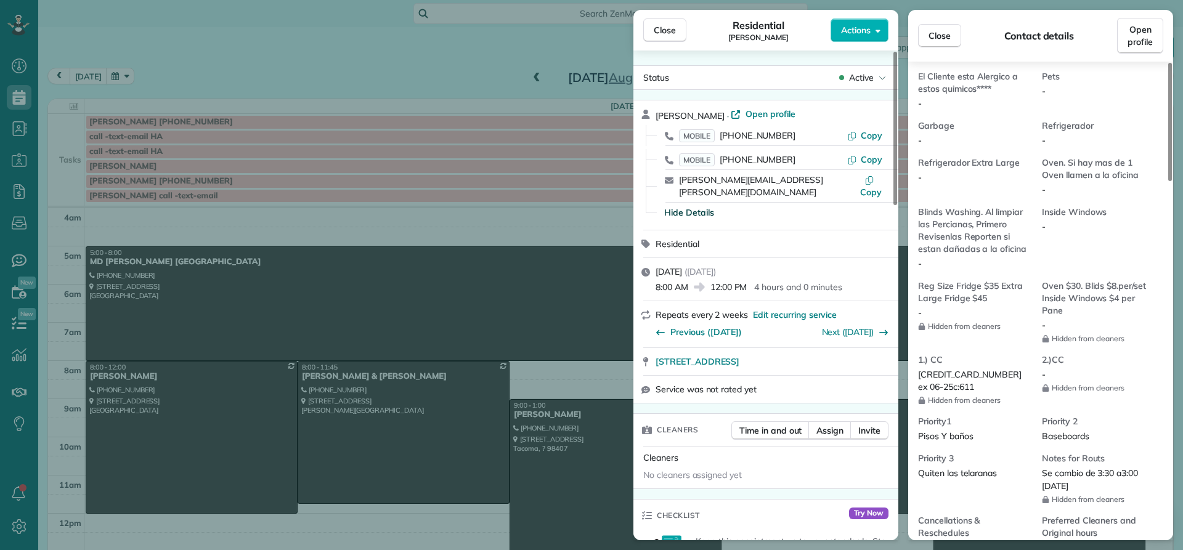
scroll to position [997, 0]
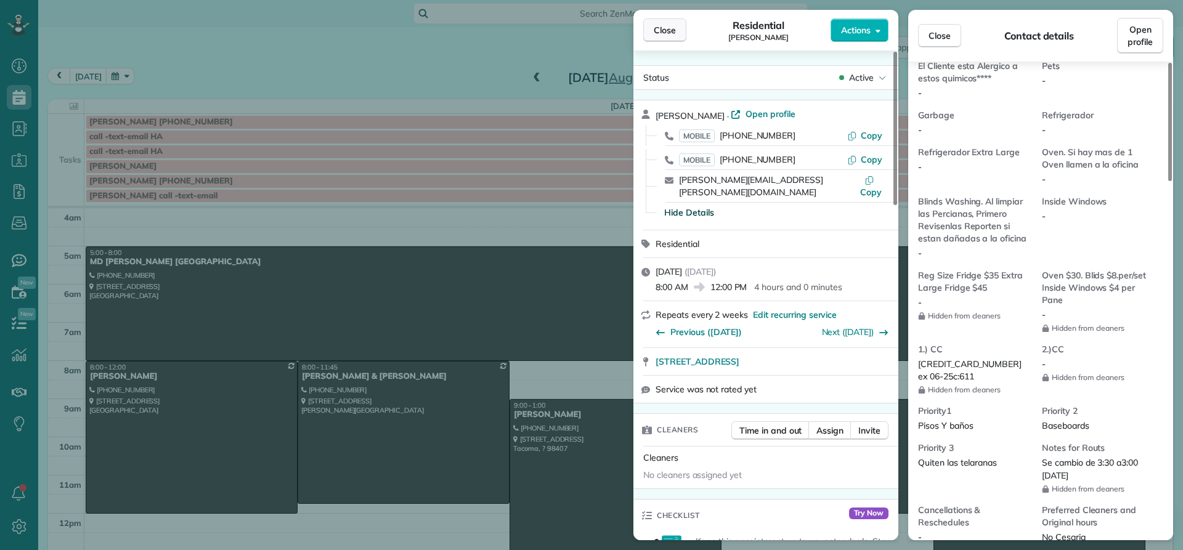
click at [661, 31] on span "Close" at bounding box center [665, 30] width 22 height 12
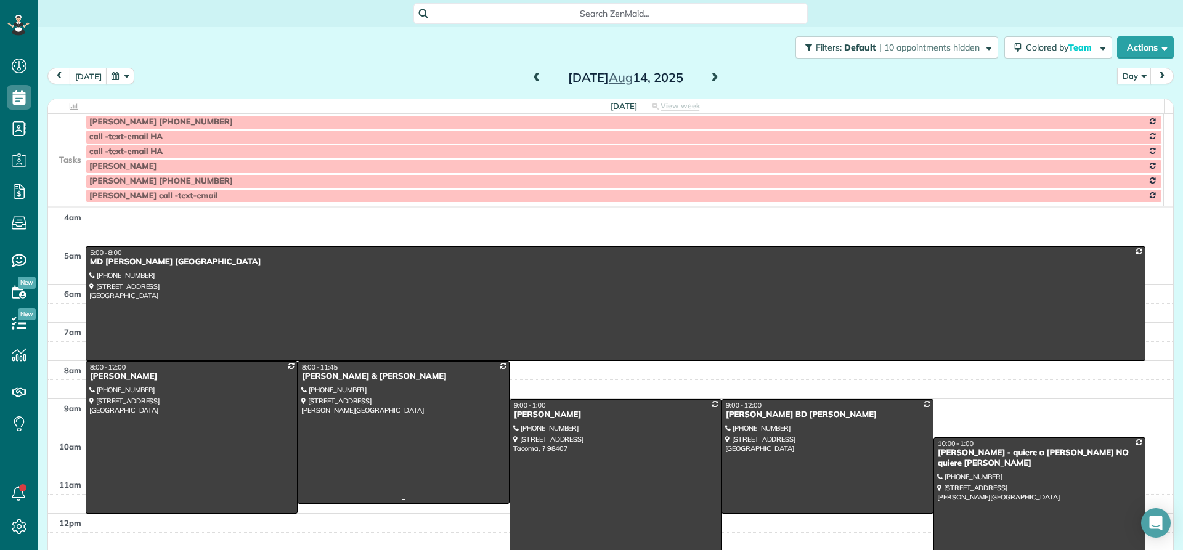
click at [330, 375] on div "[PERSON_NAME] & [PERSON_NAME]" at bounding box center [403, 377] width 205 height 10
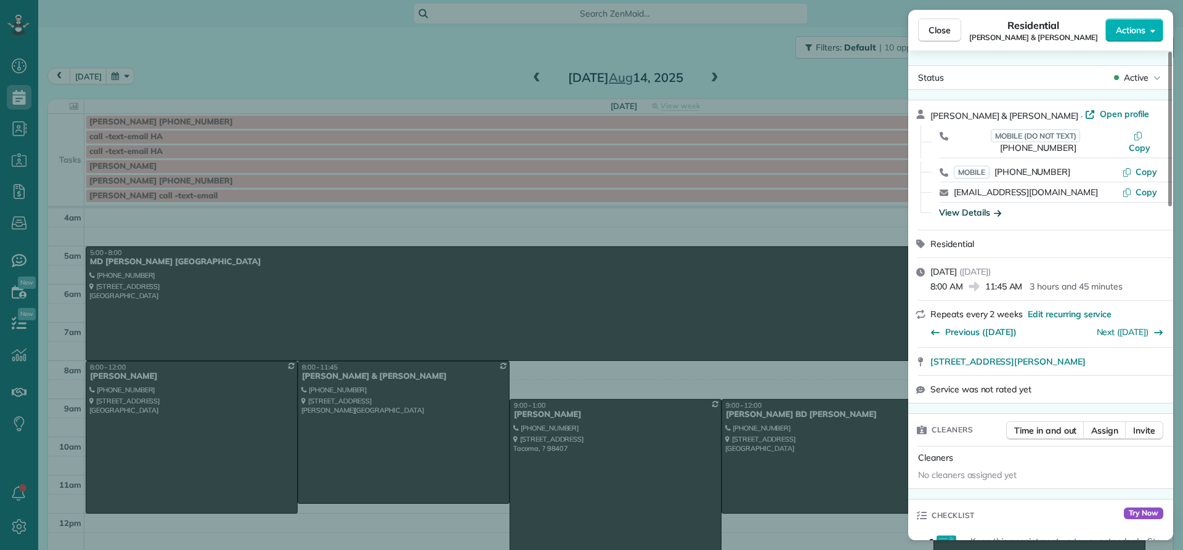
click at [951, 206] on div "View Details" at bounding box center [970, 212] width 62 height 12
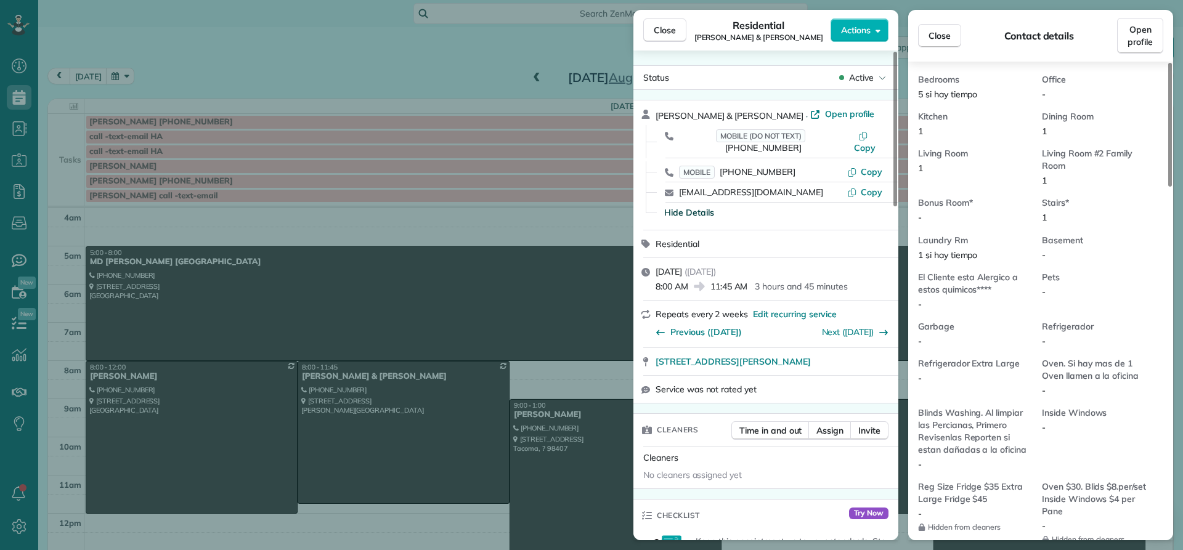
scroll to position [803, 0]
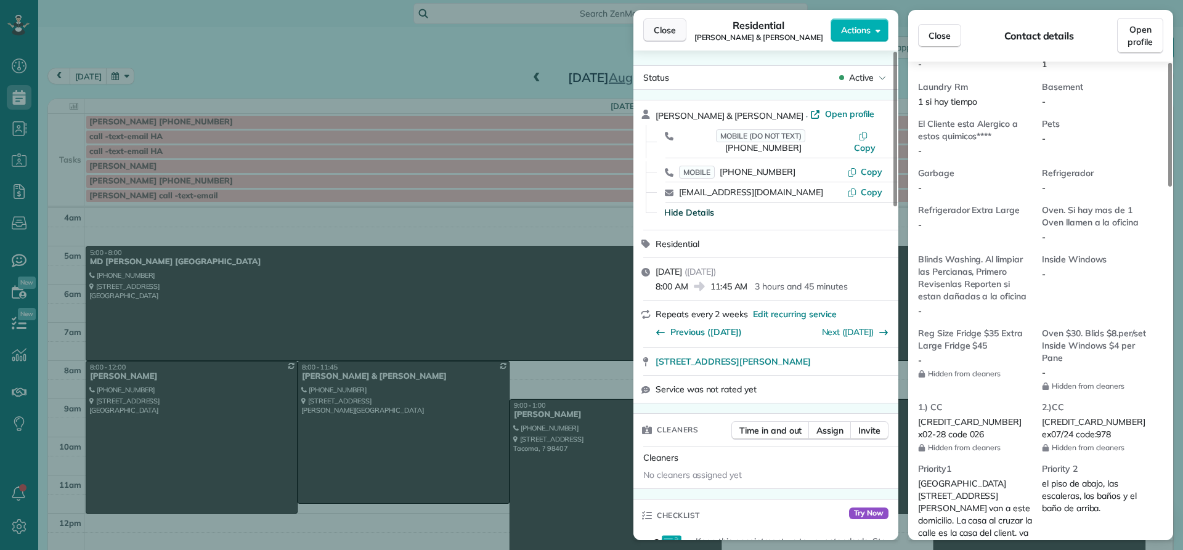
click at [675, 27] on span "Close" at bounding box center [665, 30] width 22 height 12
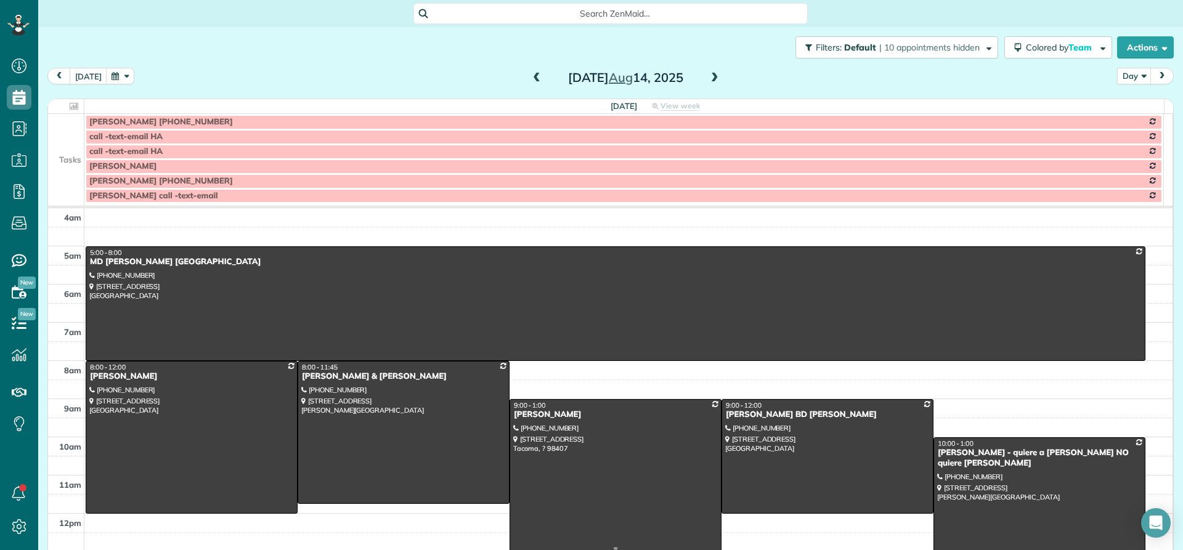
click at [560, 410] on div "[PERSON_NAME]" at bounding box center [615, 415] width 205 height 10
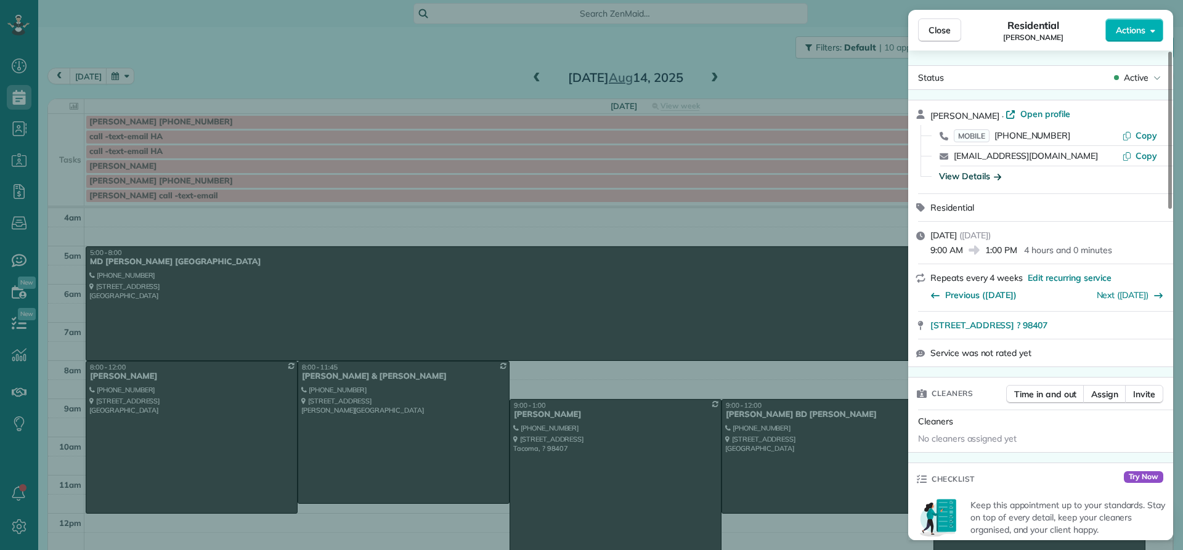
click at [966, 177] on div "View Details" at bounding box center [970, 176] width 62 height 12
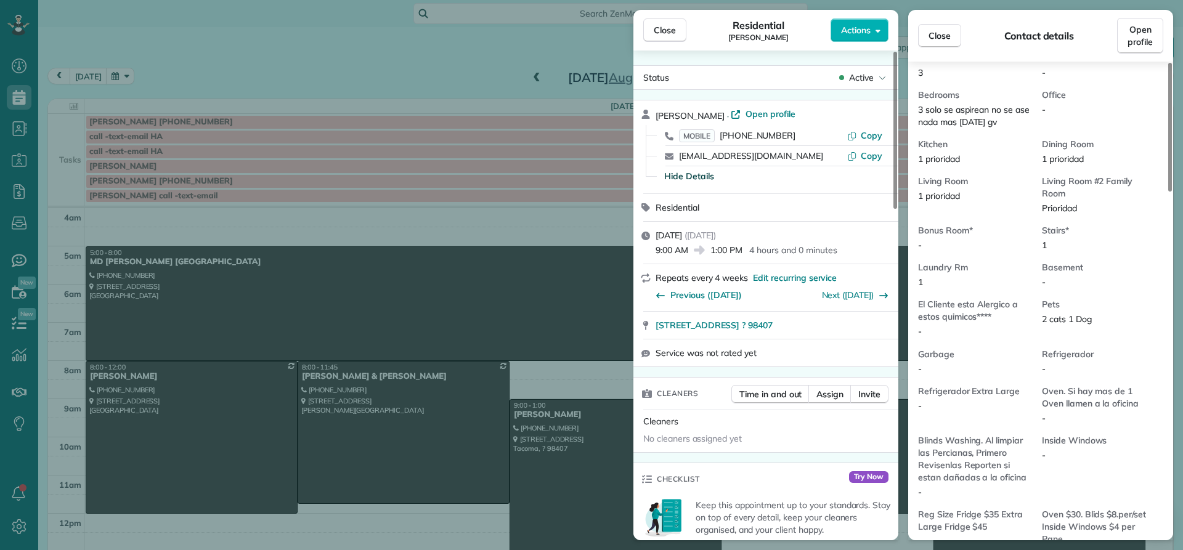
scroll to position [743, 0]
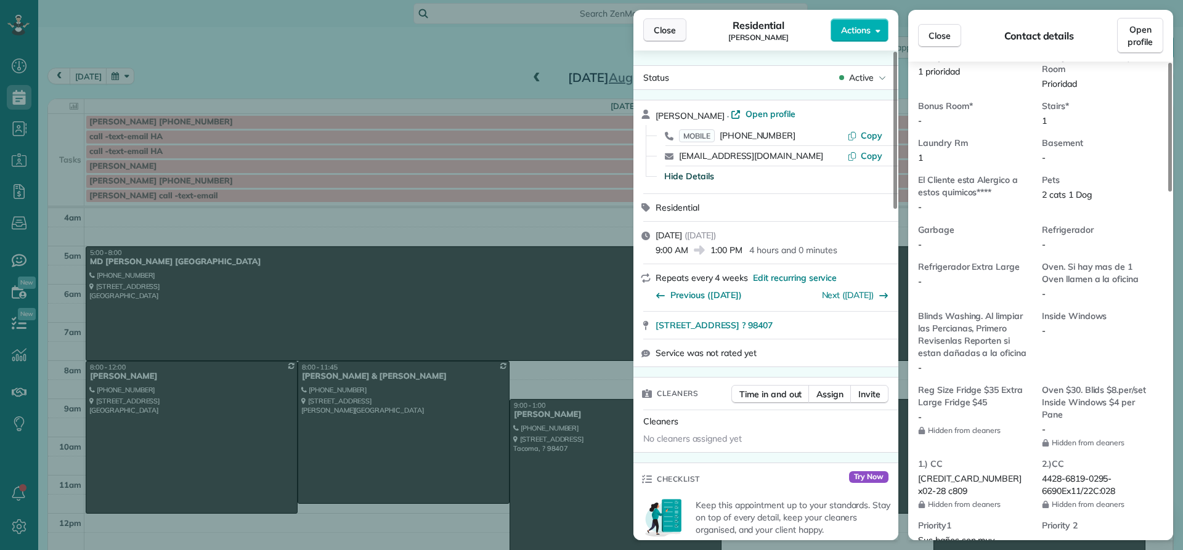
click at [661, 28] on span "Close" at bounding box center [665, 30] width 22 height 12
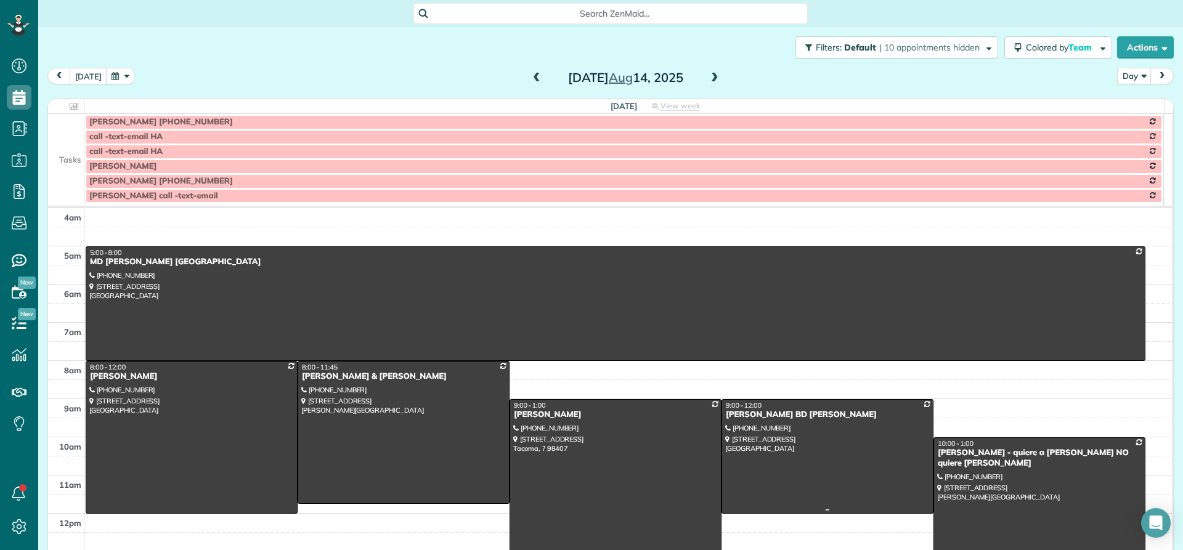
click at [752, 419] on div "[PERSON_NAME] BD [PERSON_NAME]" at bounding box center [827, 415] width 205 height 10
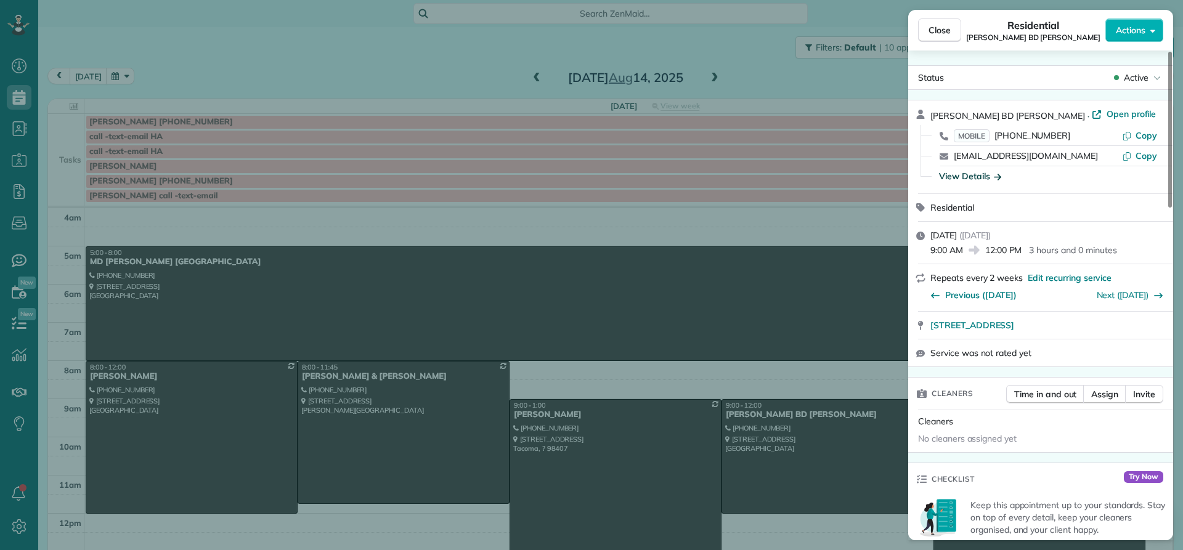
click at [966, 177] on div "View Details" at bounding box center [970, 176] width 62 height 12
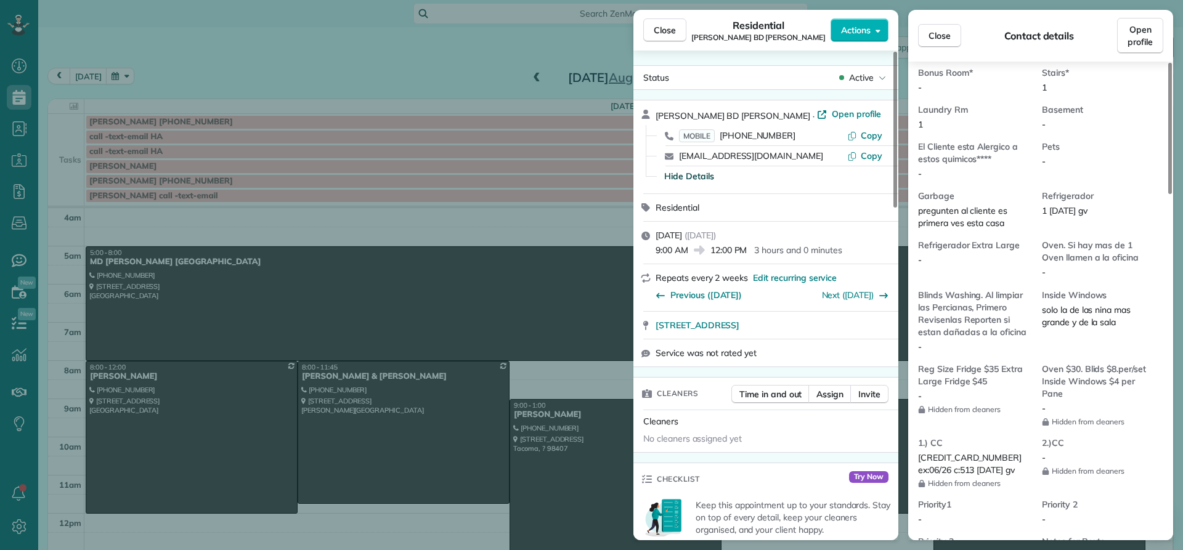
scroll to position [802, 0]
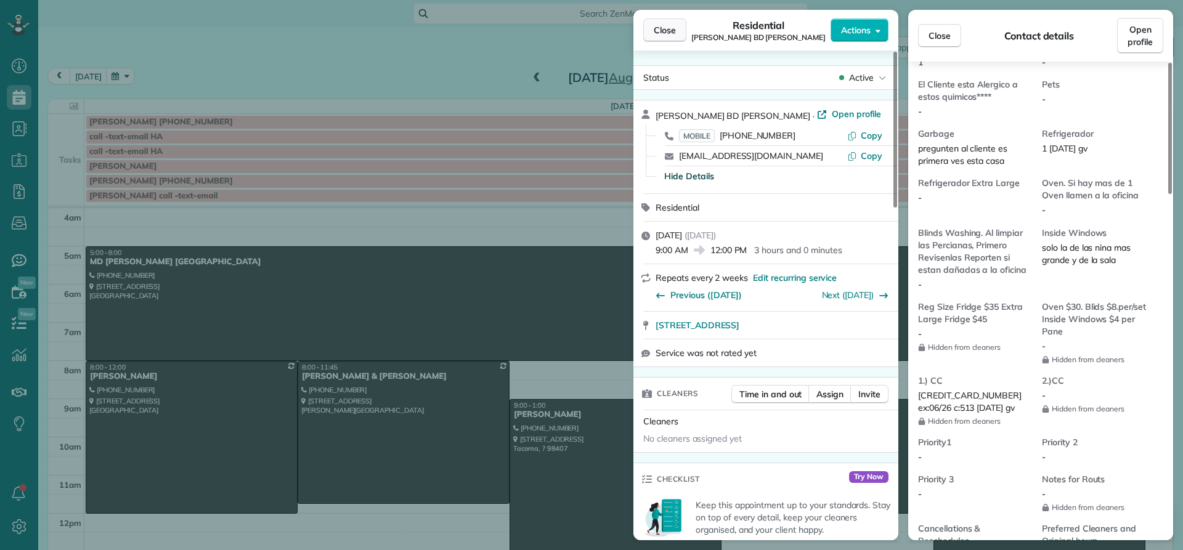
click at [664, 28] on span "Close" at bounding box center [665, 30] width 22 height 12
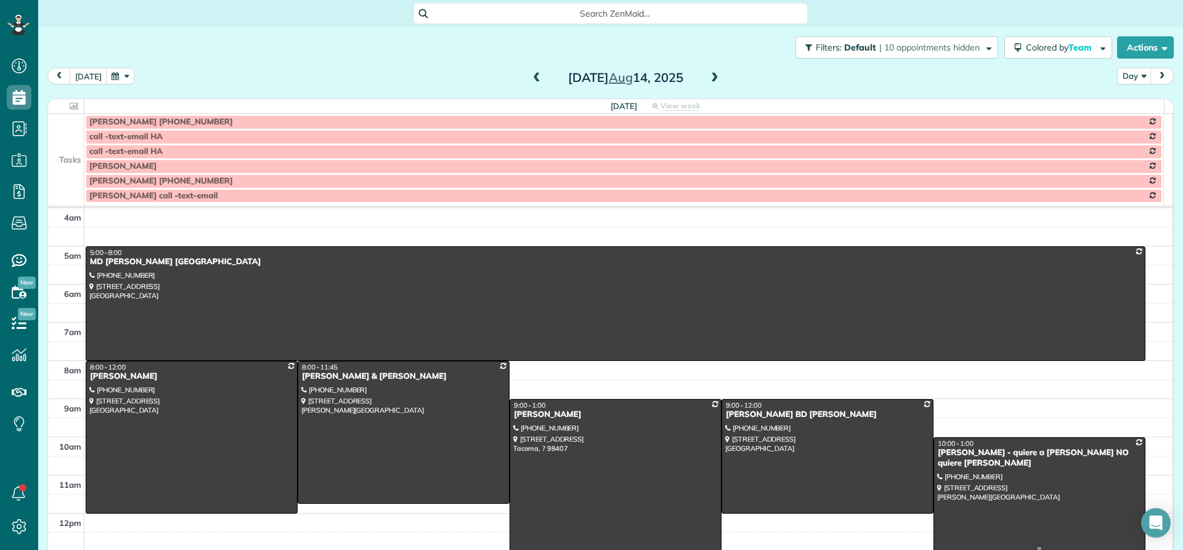
click at [953, 468] on div at bounding box center [1039, 494] width 211 height 113
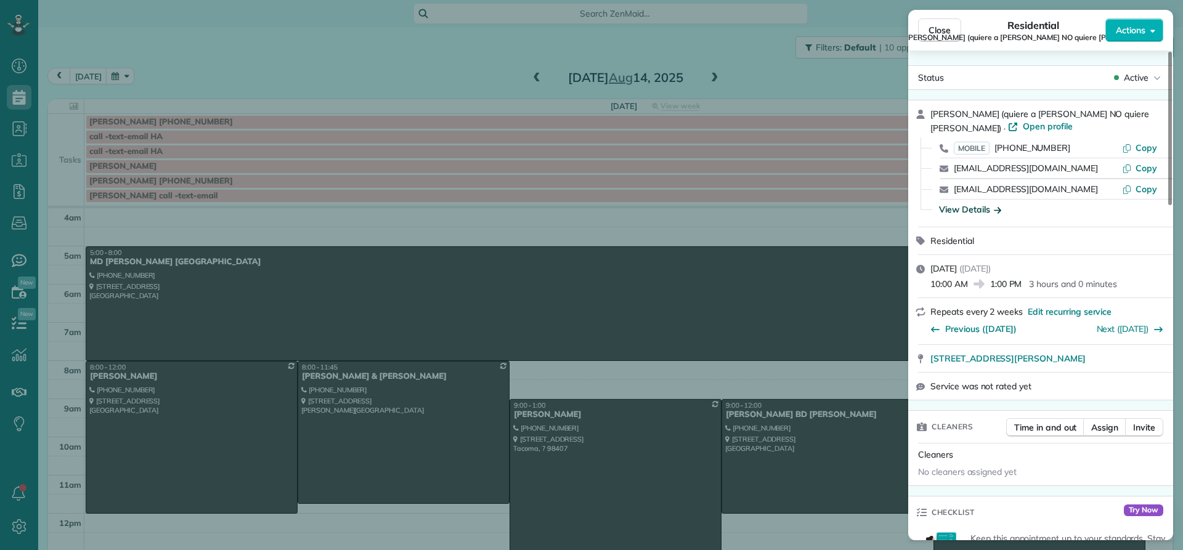
click at [963, 211] on div "View Details" at bounding box center [970, 209] width 62 height 12
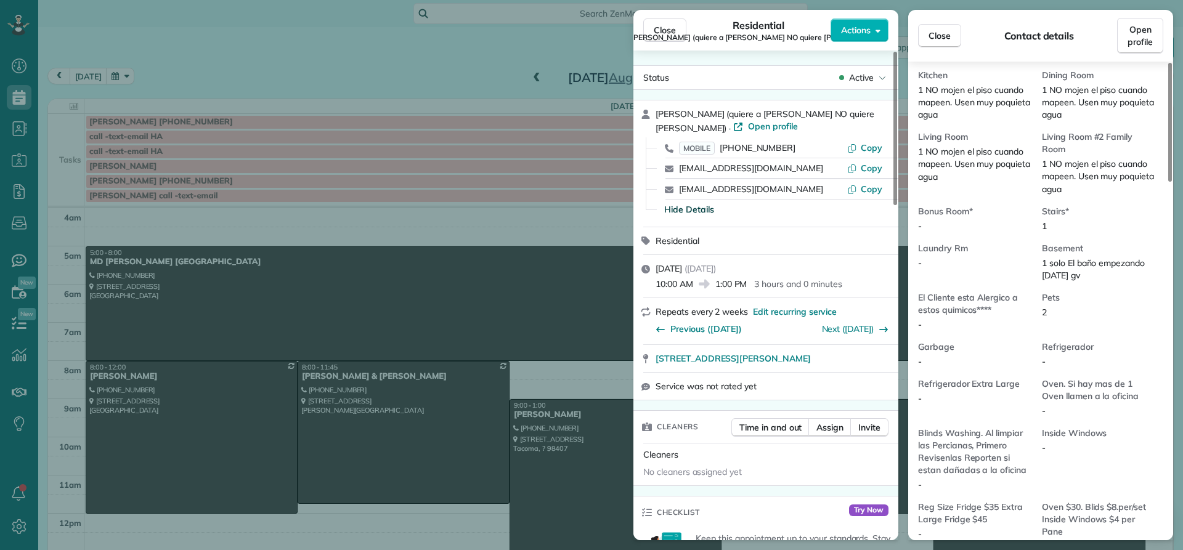
scroll to position [868, 0]
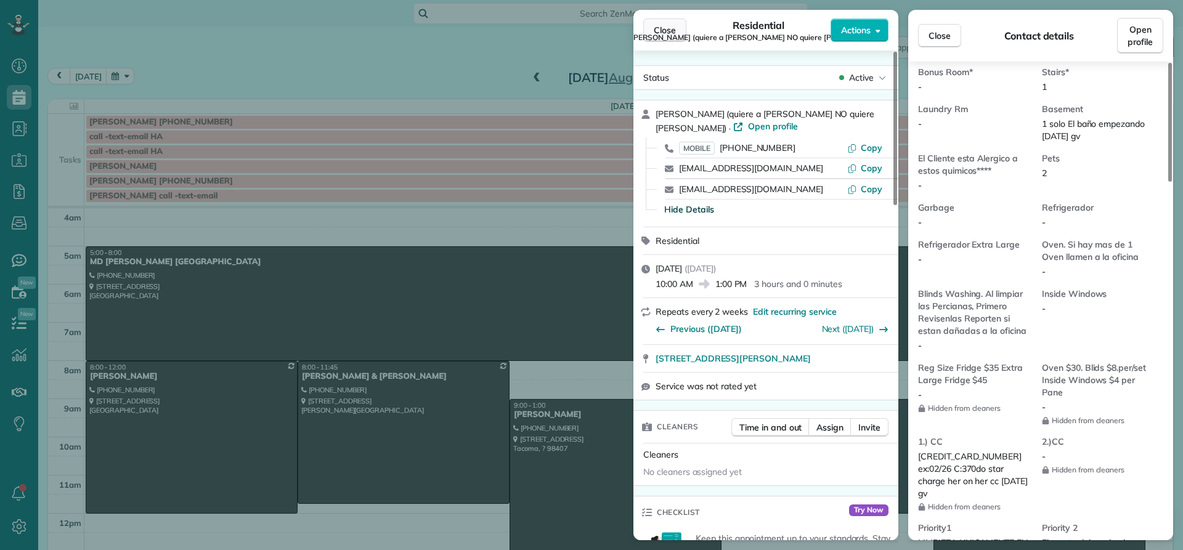
click at [667, 33] on span "Close" at bounding box center [665, 30] width 22 height 12
